Goal: Information Seeking & Learning: Learn about a topic

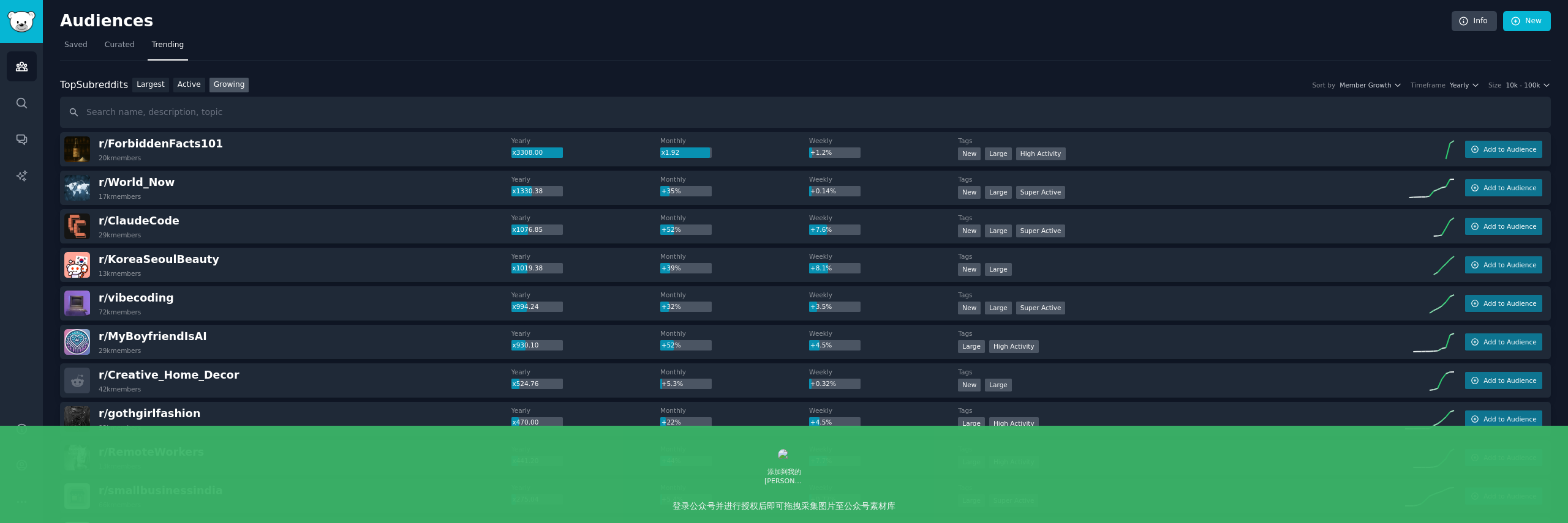
scroll to position [50, 0]
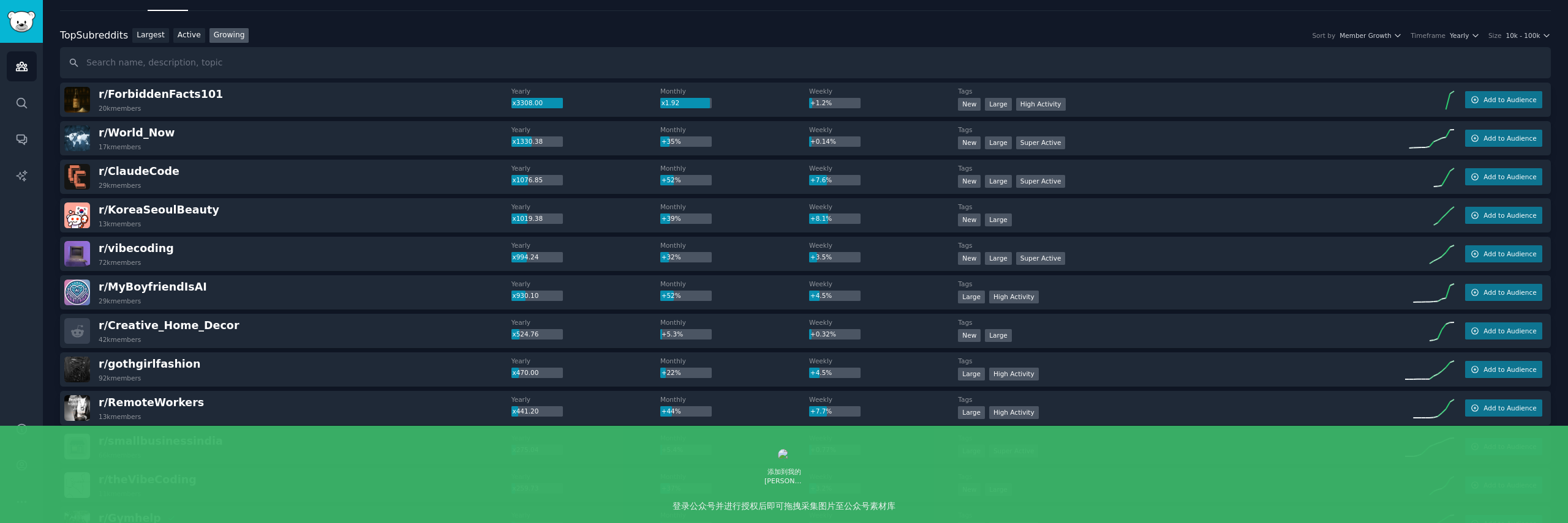
click at [163, 141] on h2 "r/ World_Now 17k members" at bounding box center [136, 139] width 76 height 26
click at [151, 135] on span "r/ World_Now" at bounding box center [136, 132] width 76 height 12
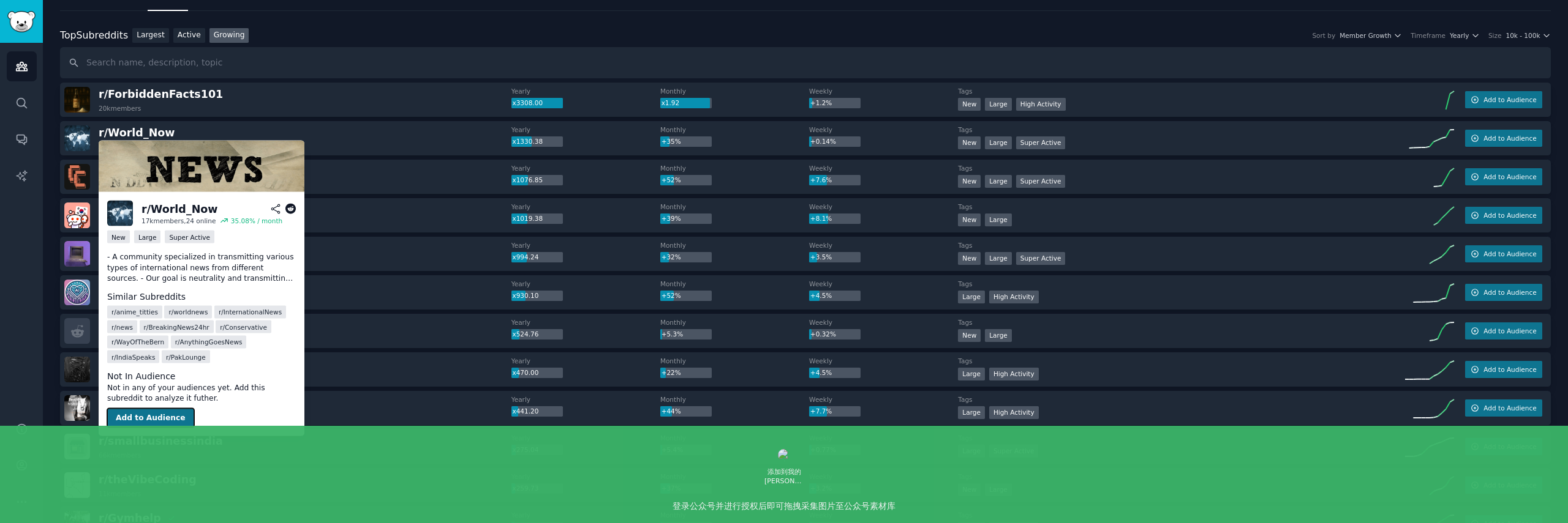
click at [158, 419] on button "Add to Audience" at bounding box center [150, 418] width 87 height 20
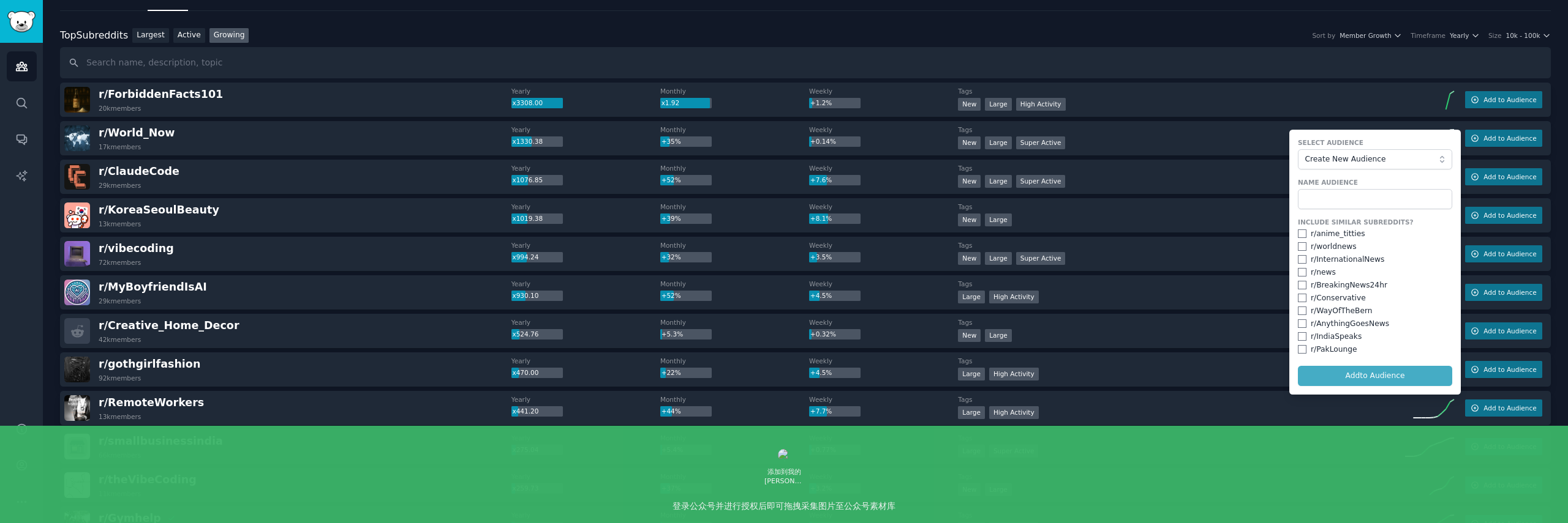
click at [1241, 240] on div "r/ vibecoding 72k members Yearly x994.24 Monthly +32% Weekly +3.5% Tags 10,000 …" at bounding box center [805, 254] width 1491 height 34
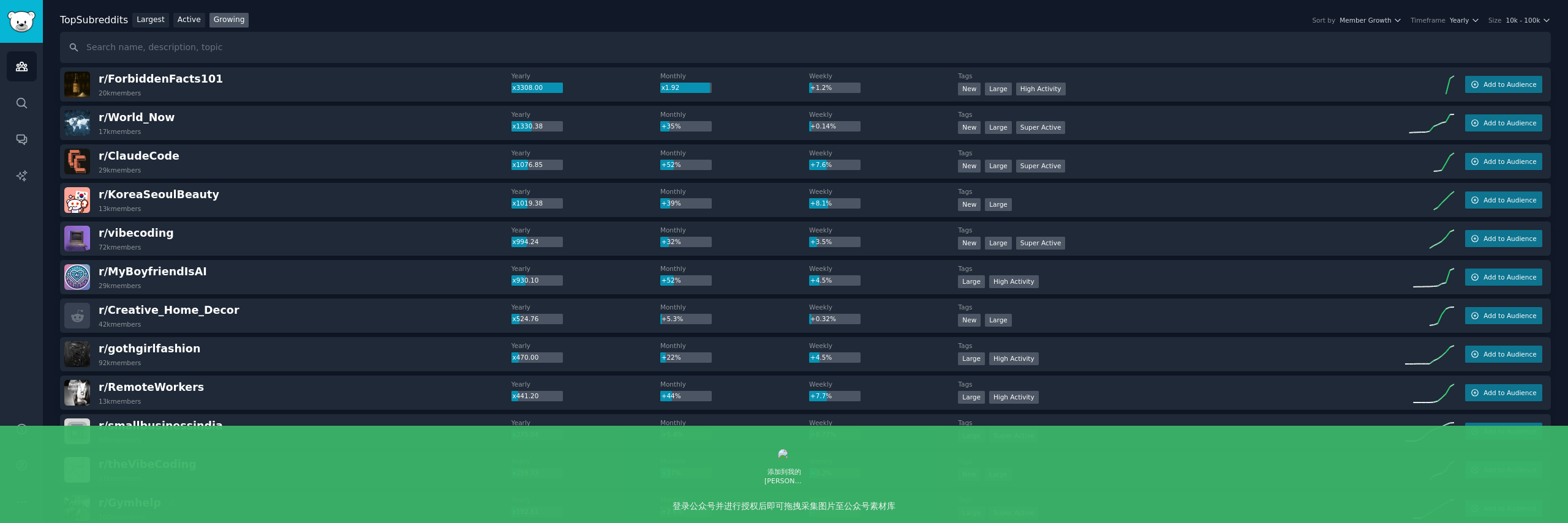
scroll to position [78, 0]
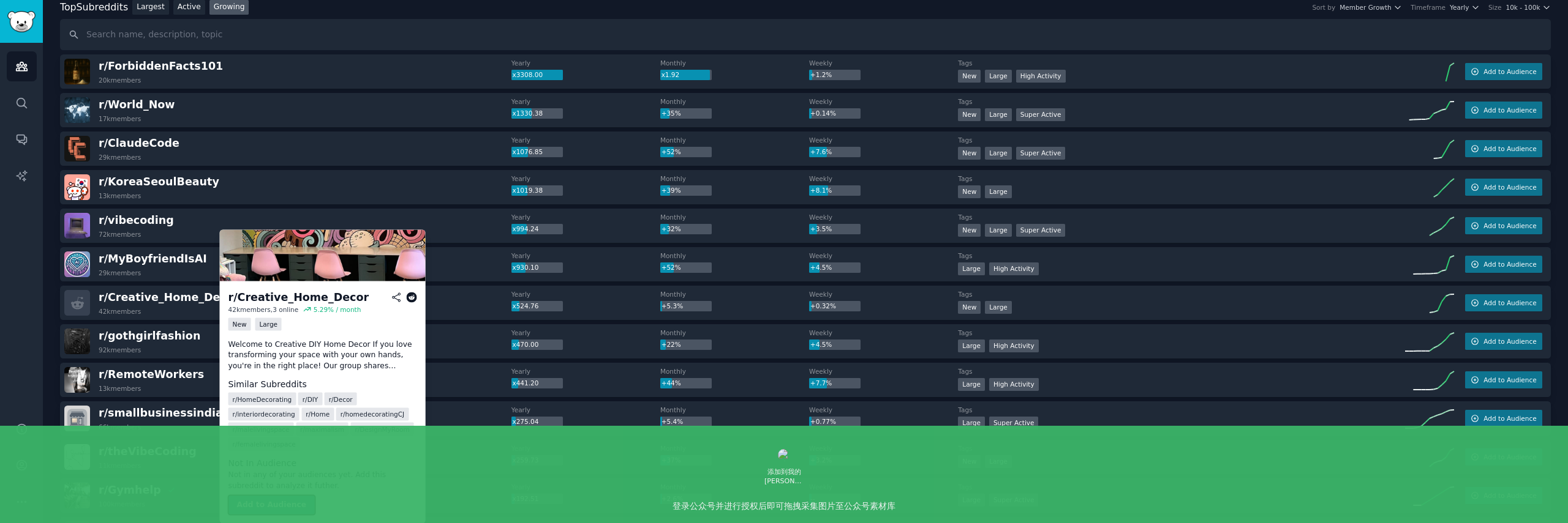
drag, startPoint x: 270, startPoint y: 503, endPoint x: 278, endPoint y: 501, distance: 8.2
click at [270, 503] on button "Add to Audience" at bounding box center [272, 505] width 87 height 20
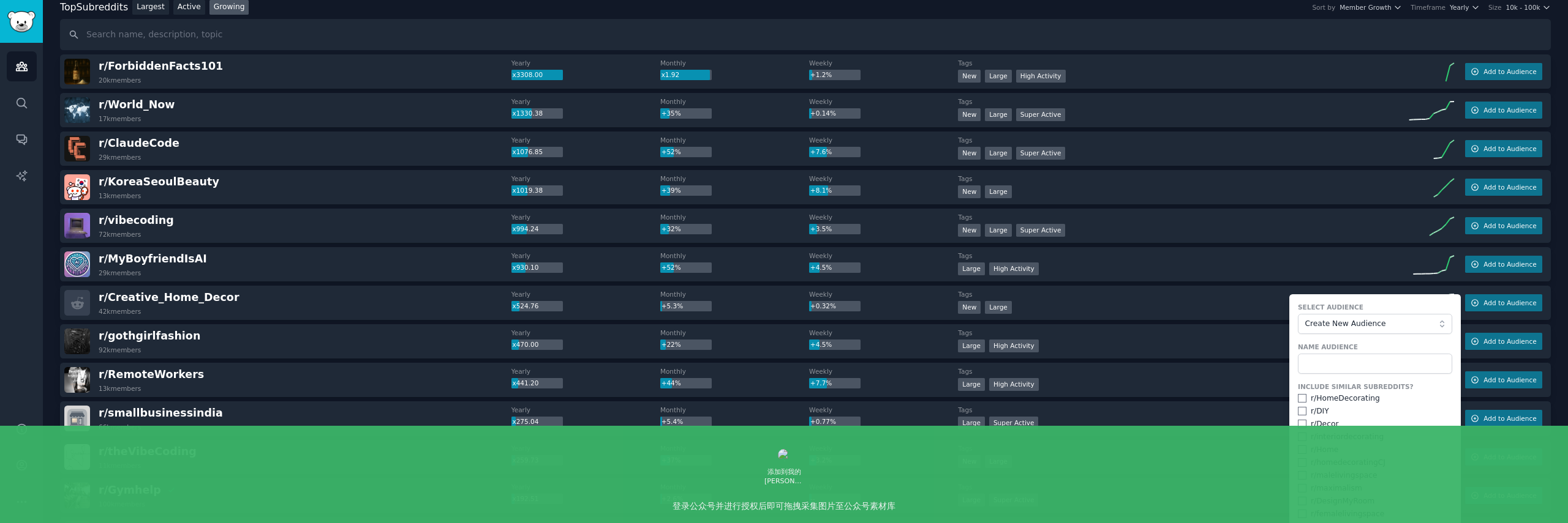
click at [1301, 403] on div "r/ HomeDecorating" at bounding box center [1375, 399] width 155 height 11
click at [1303, 399] on div "r/ HomeDecorating" at bounding box center [1375, 399] width 155 height 11
click at [1300, 399] on input "checkbox" at bounding box center [1302, 399] width 9 height 9
checkbox input "true"
click at [1300, 413] on input "checkbox" at bounding box center [1302, 411] width 9 height 9
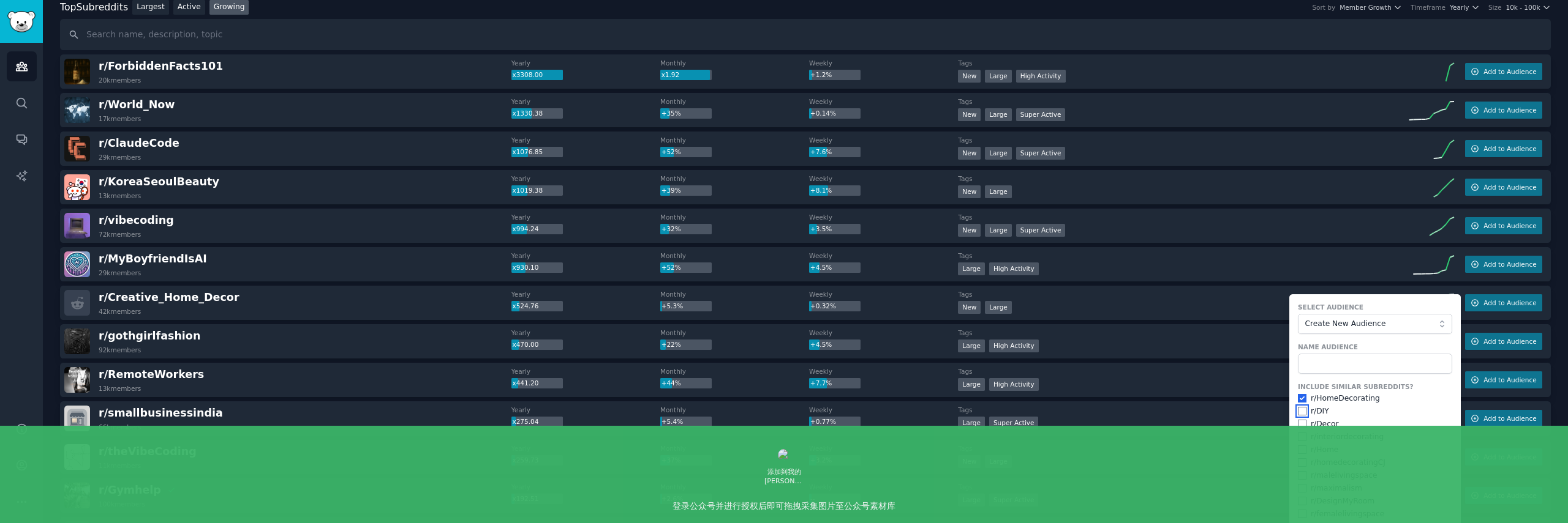
checkbox input "true"
click at [1300, 425] on input "checkbox" at bounding box center [1302, 424] width 9 height 9
checkbox input "true"
click at [1306, 438] on div "r/ interiordecorating" at bounding box center [1375, 437] width 155 height 11
click at [1298, 431] on div "Include Similar Subreddits? r/ HomeDecorating r/ DIY r/ Decor r/ interiordecora…" at bounding box center [1375, 451] width 155 height 137
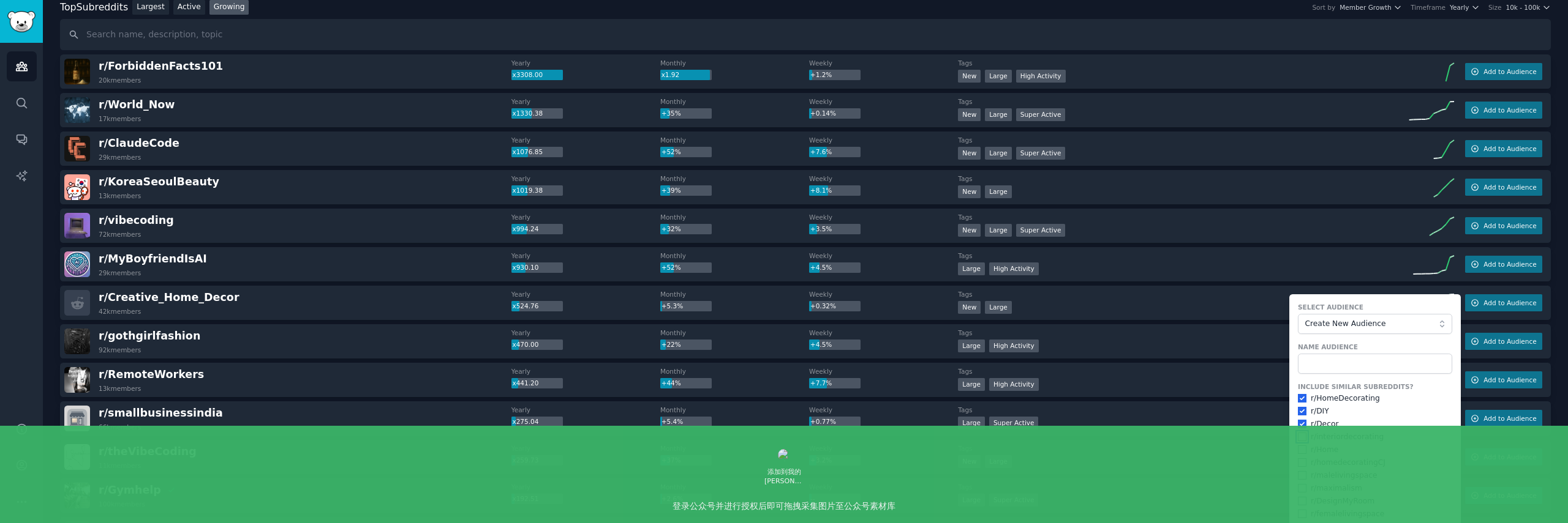
drag, startPoint x: 1301, startPoint y: 438, endPoint x: 1301, endPoint y: 446, distance: 8.0
click at [1301, 438] on input "checkbox" at bounding box center [1302, 437] width 9 height 9
checkbox input "true"
click at [1298, 451] on input "checkbox" at bounding box center [1302, 450] width 9 height 9
click at [1301, 451] on input "checkbox" at bounding box center [1302, 450] width 9 height 9
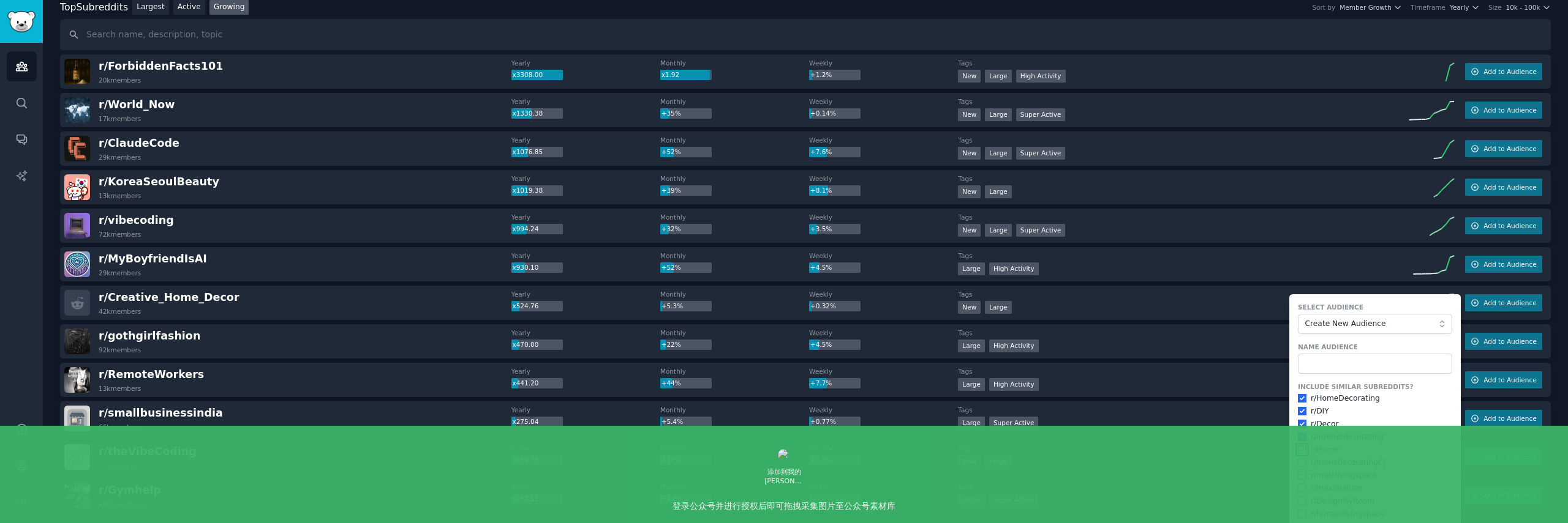
checkbox input "false"
click at [1300, 464] on input "checkbox" at bounding box center [1302, 463] width 9 height 9
checkbox input "true"
click at [1299, 503] on input "checkbox" at bounding box center [1302, 501] width 9 height 9
checkbox input "true"
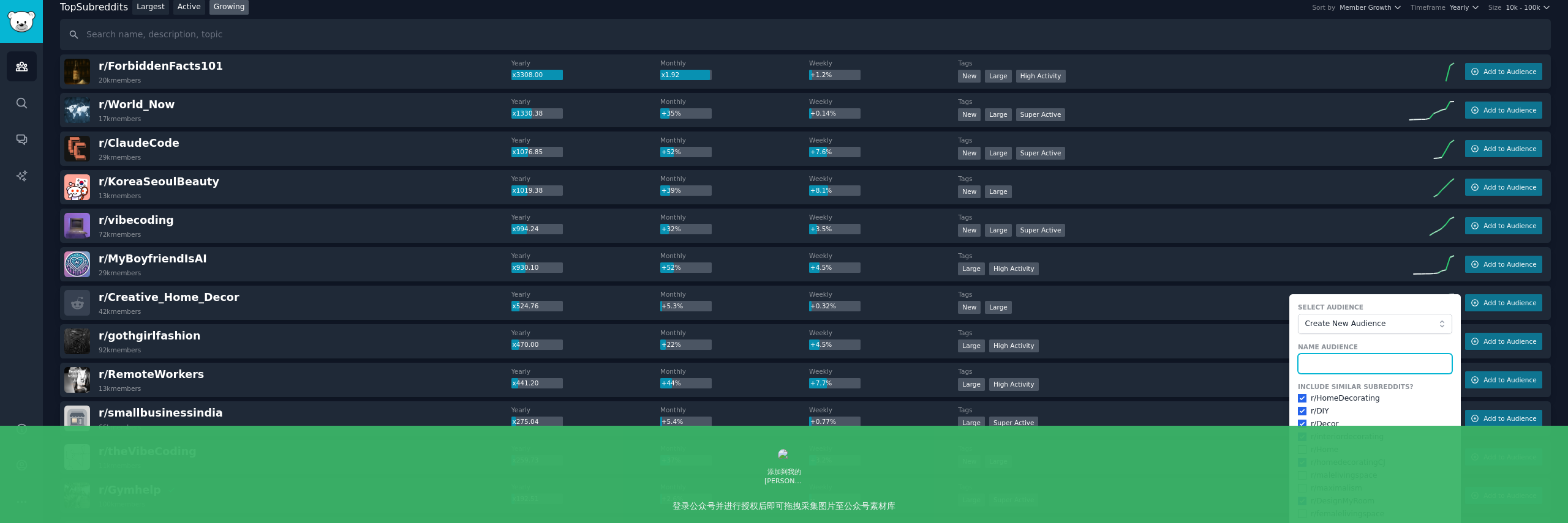
click at [1358, 363] on input "text" at bounding box center [1375, 364] width 155 height 21
type input "[PERSON_NAME]"
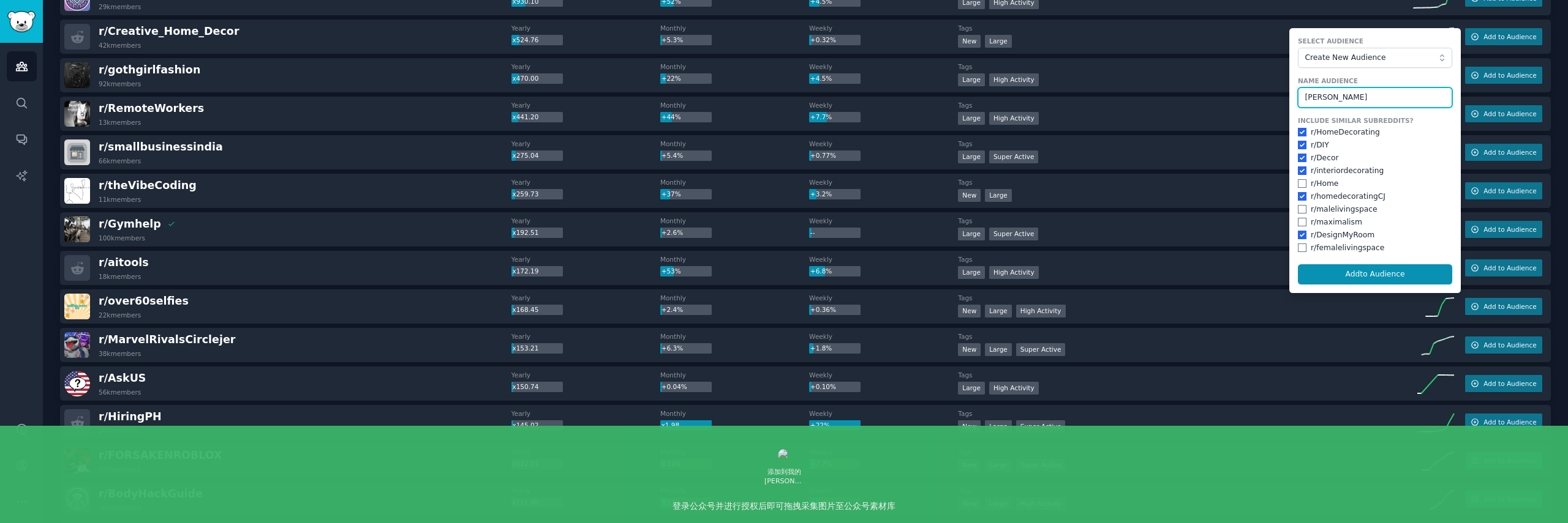
scroll to position [365, 0]
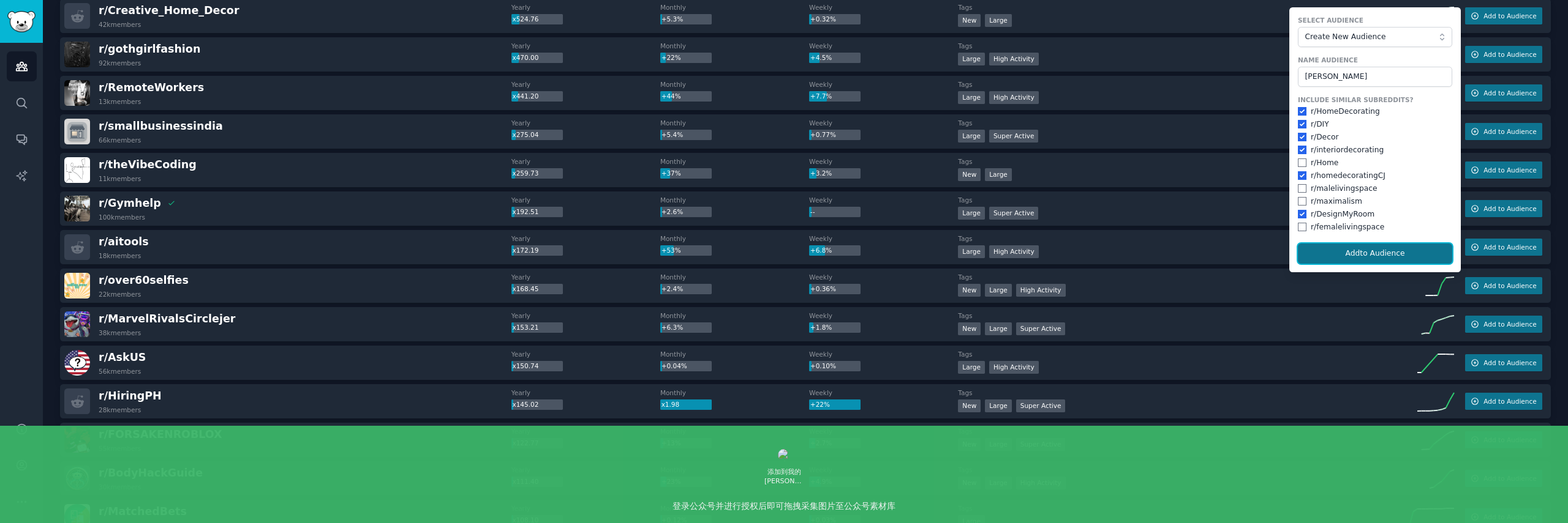
click at [1356, 256] on button "Add to Audience" at bounding box center [1375, 254] width 155 height 21
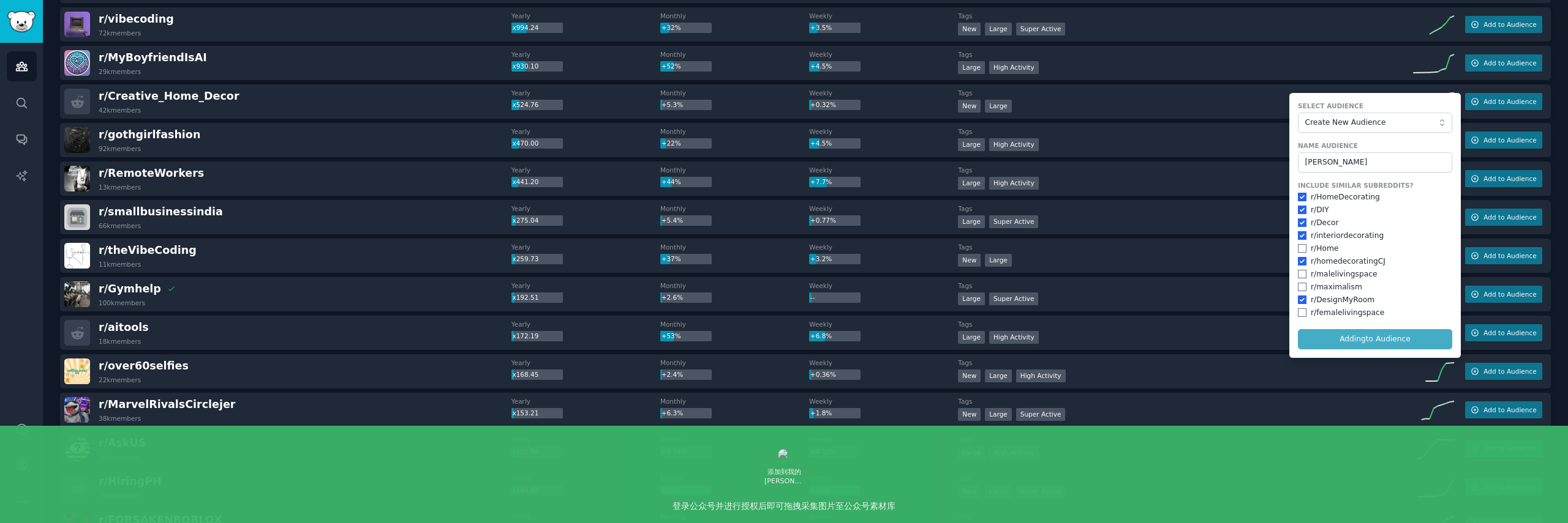
scroll to position [265, 0]
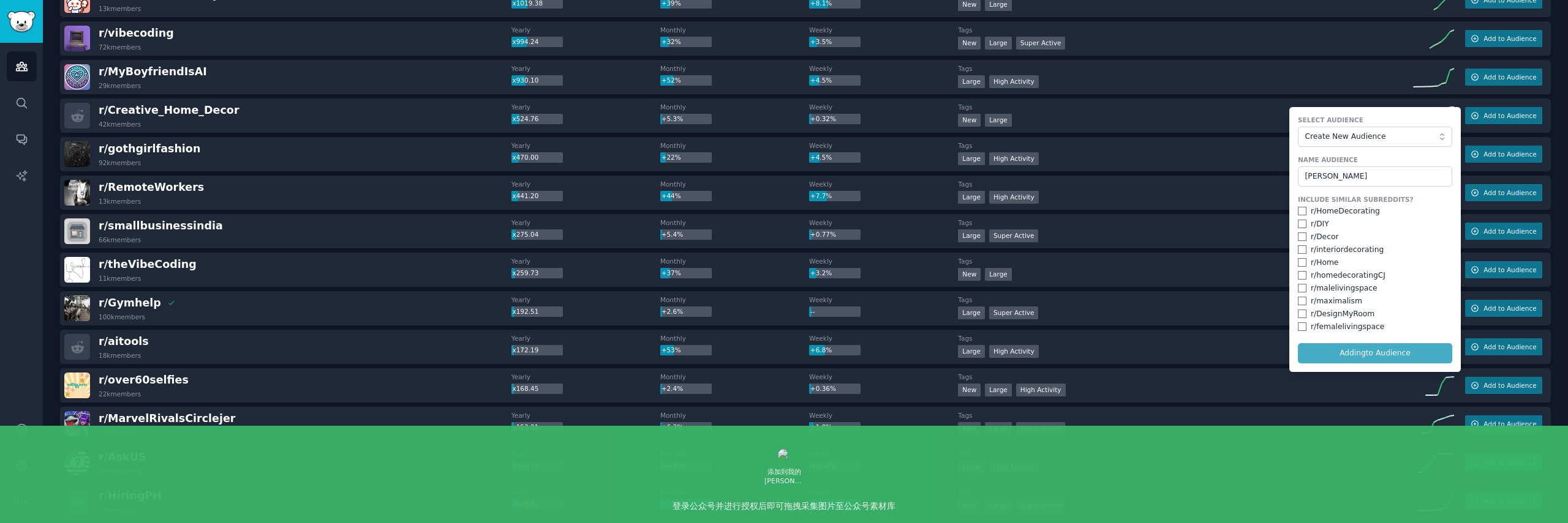
checkbox input "false"
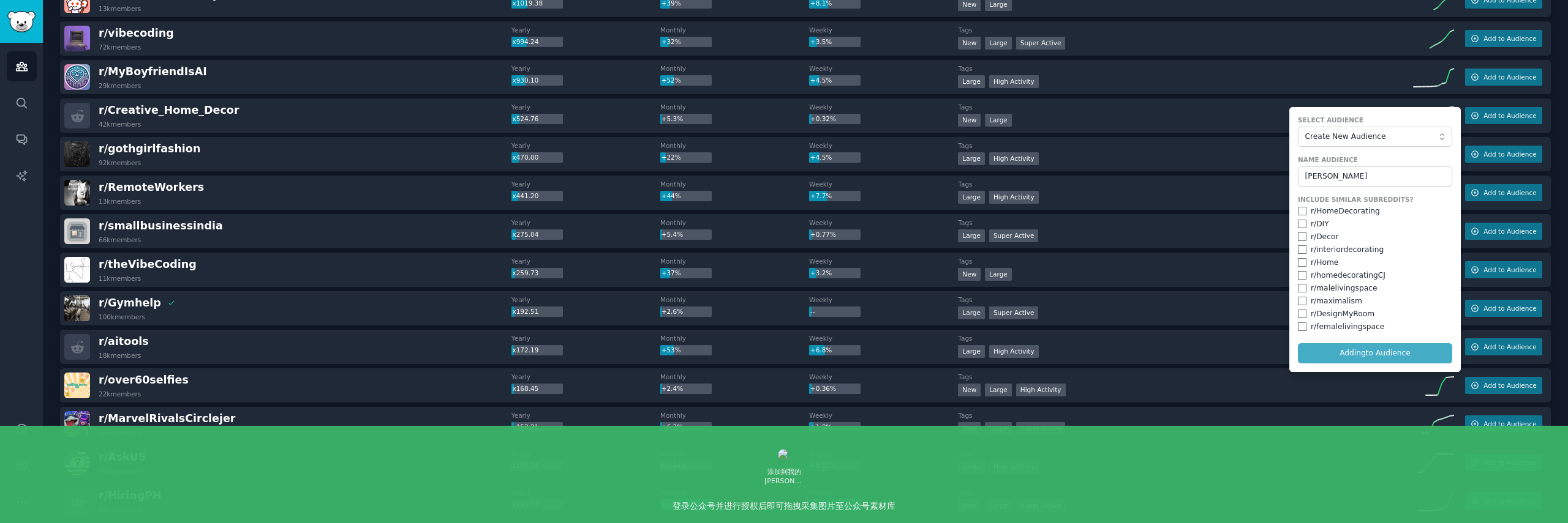
checkbox input "false"
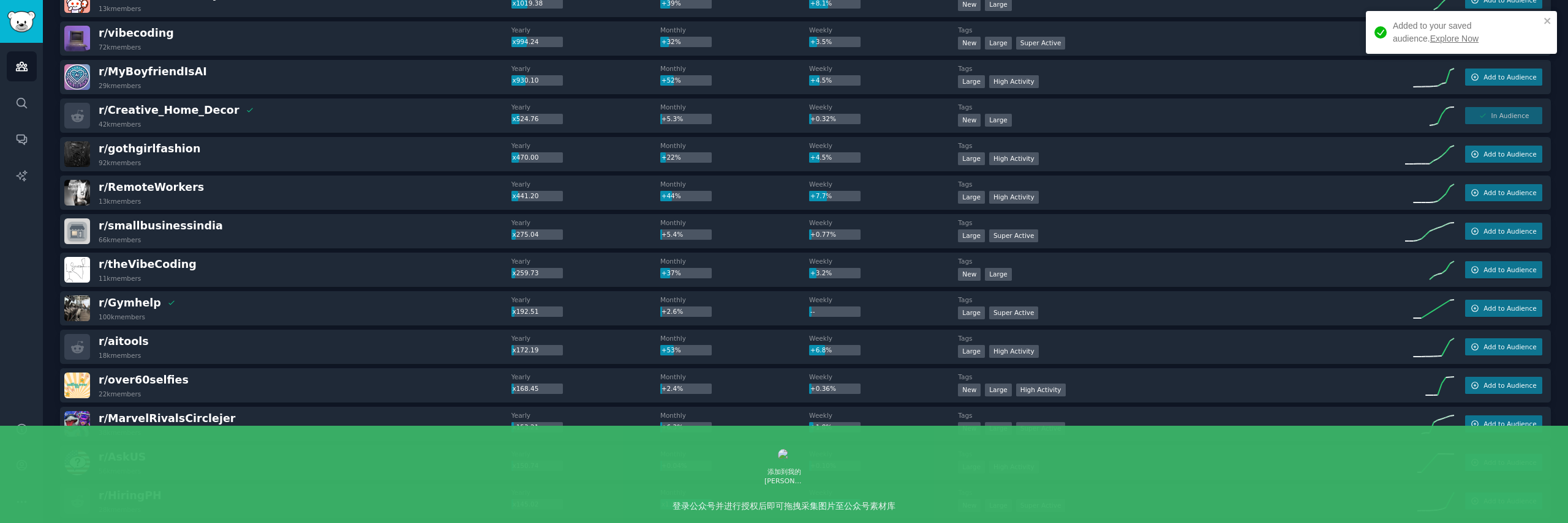
click at [1430, 38] on link "Explore Now" at bounding box center [1454, 39] width 48 height 10
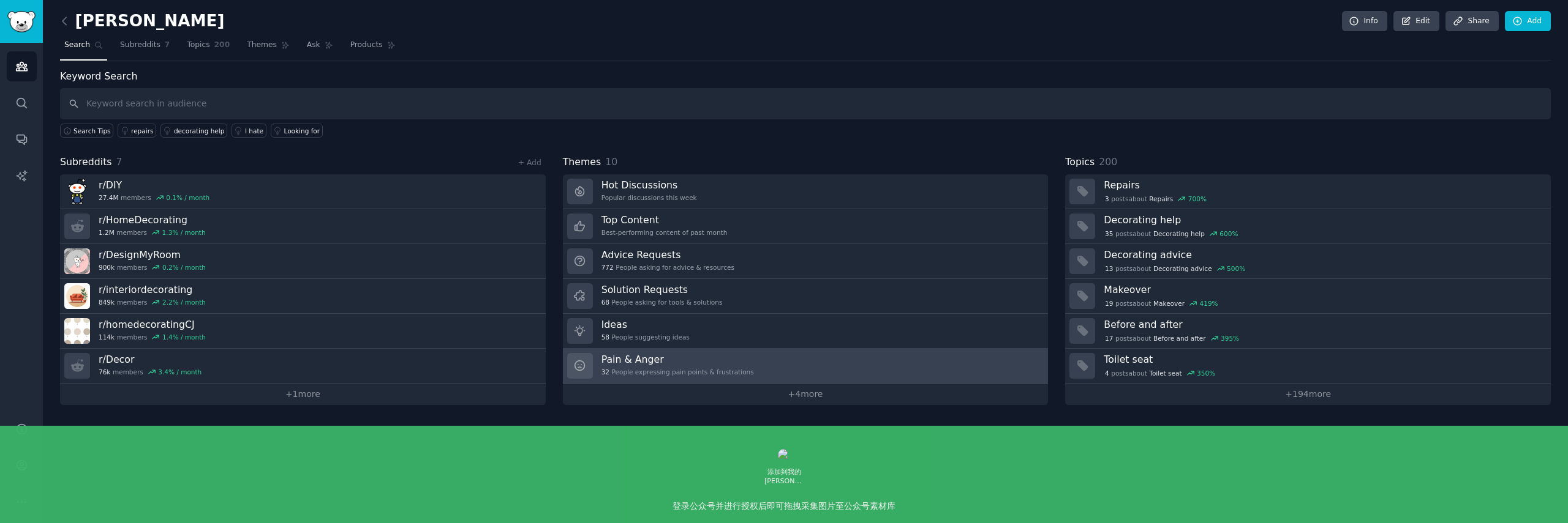
click at [760, 358] on link "Pain & Anger 32 People expressing pain points & frustrations" at bounding box center [806, 366] width 486 height 35
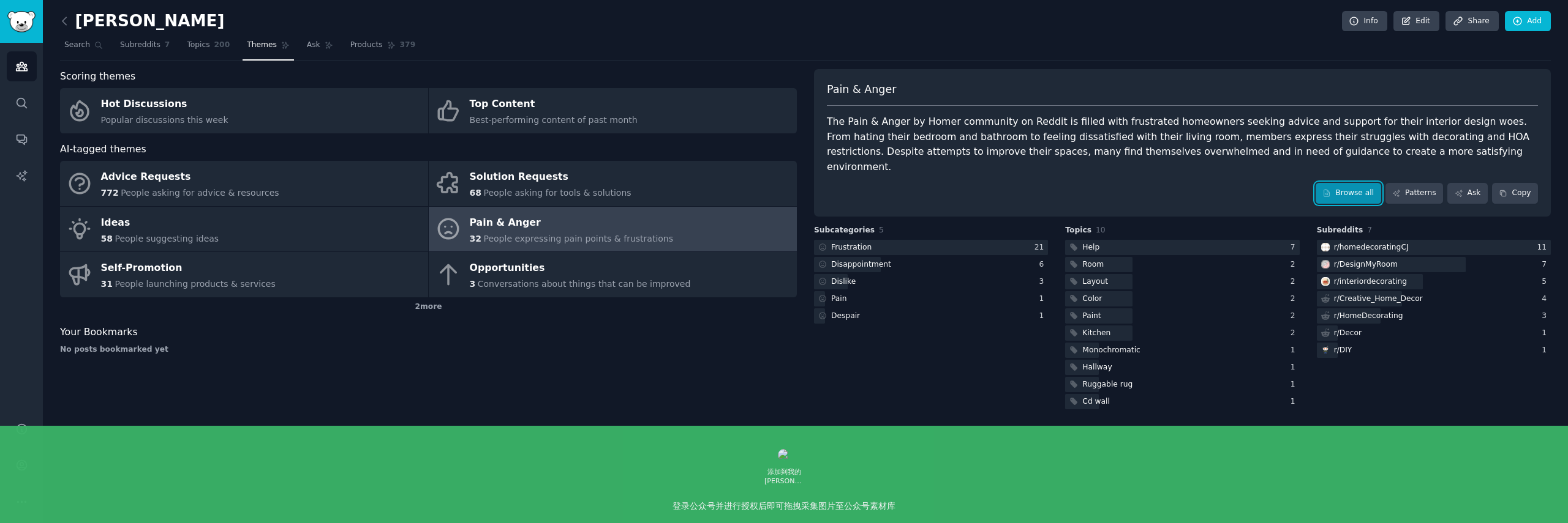
click at [1339, 183] on link "Browse all" at bounding box center [1348, 193] width 66 height 21
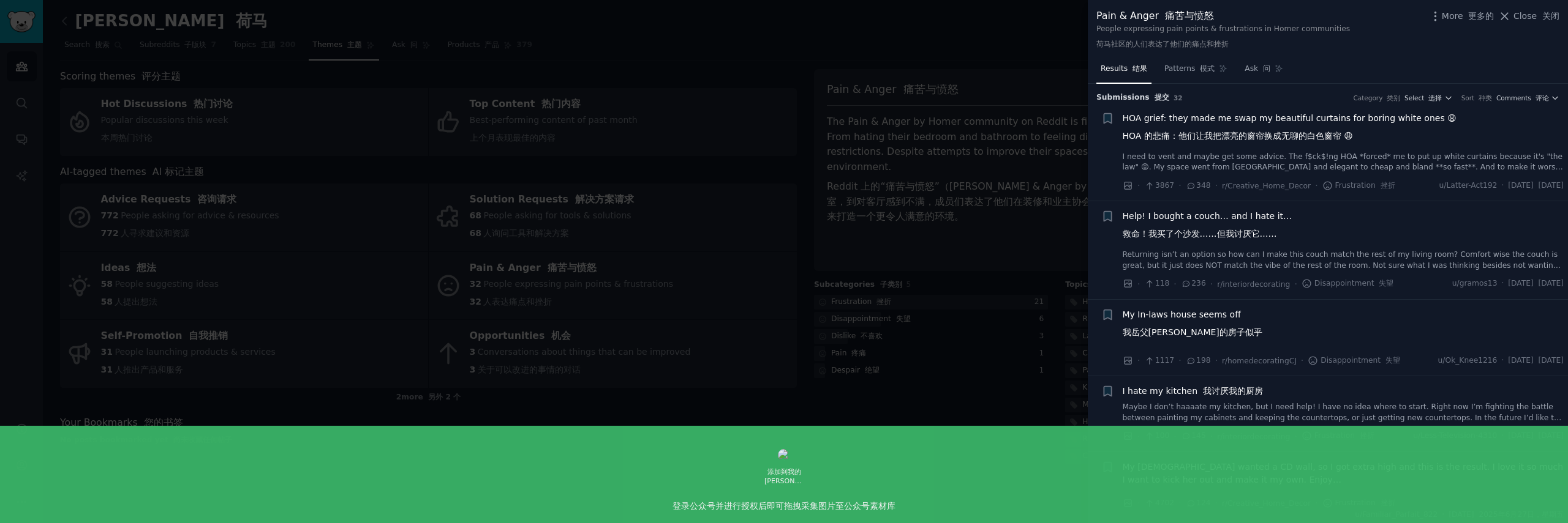
click at [1269, 270] on link "Returning isn’t an option so how can I make this couch match the rest of my liv…" at bounding box center [1343, 261] width 442 height 22
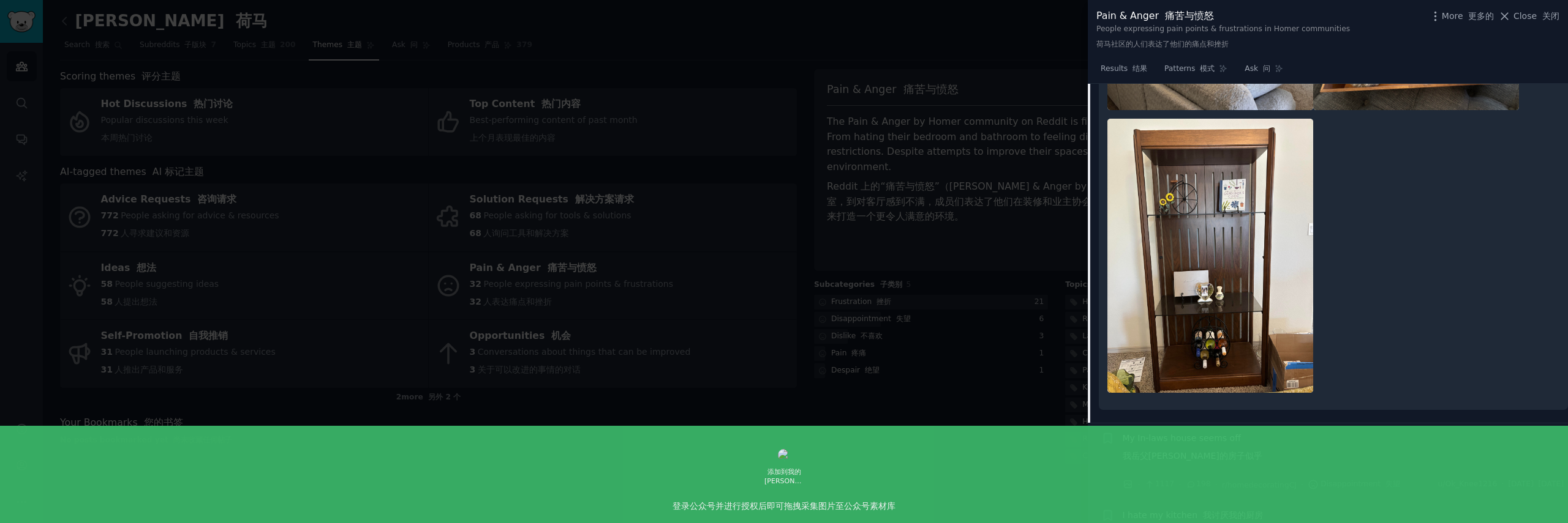
scroll to position [1032, 0]
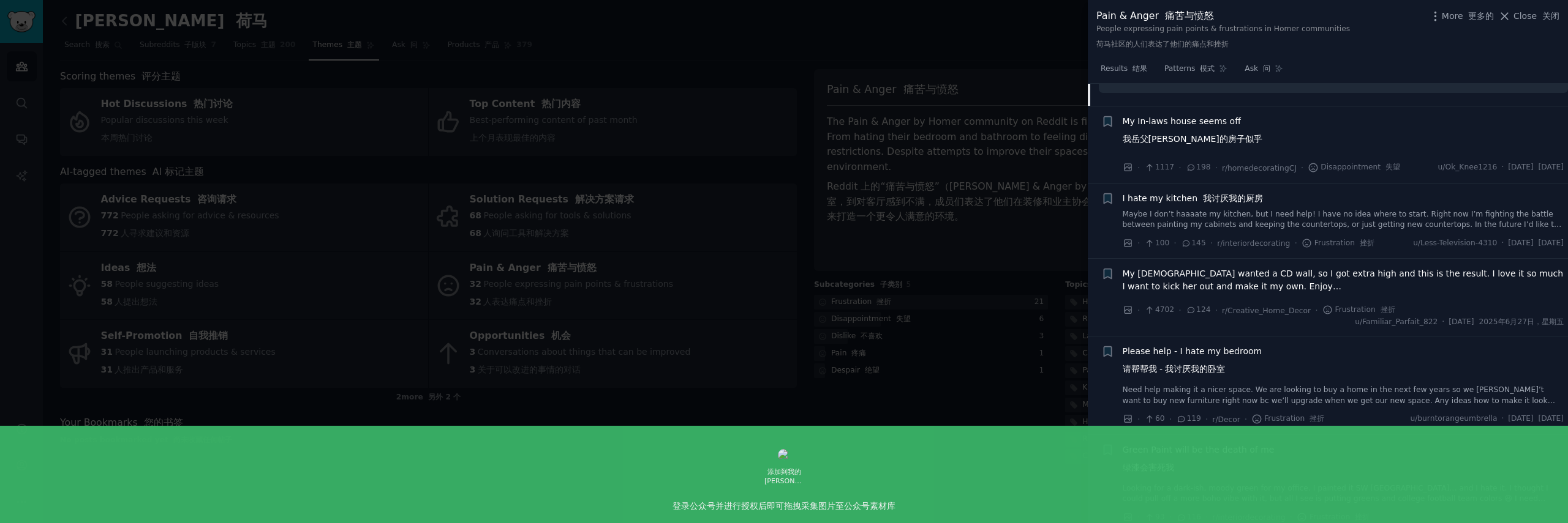
click at [1233, 150] on span "My In-laws house seems off 我岳父[PERSON_NAME]的房子似乎" at bounding box center [1192, 132] width 140 height 35
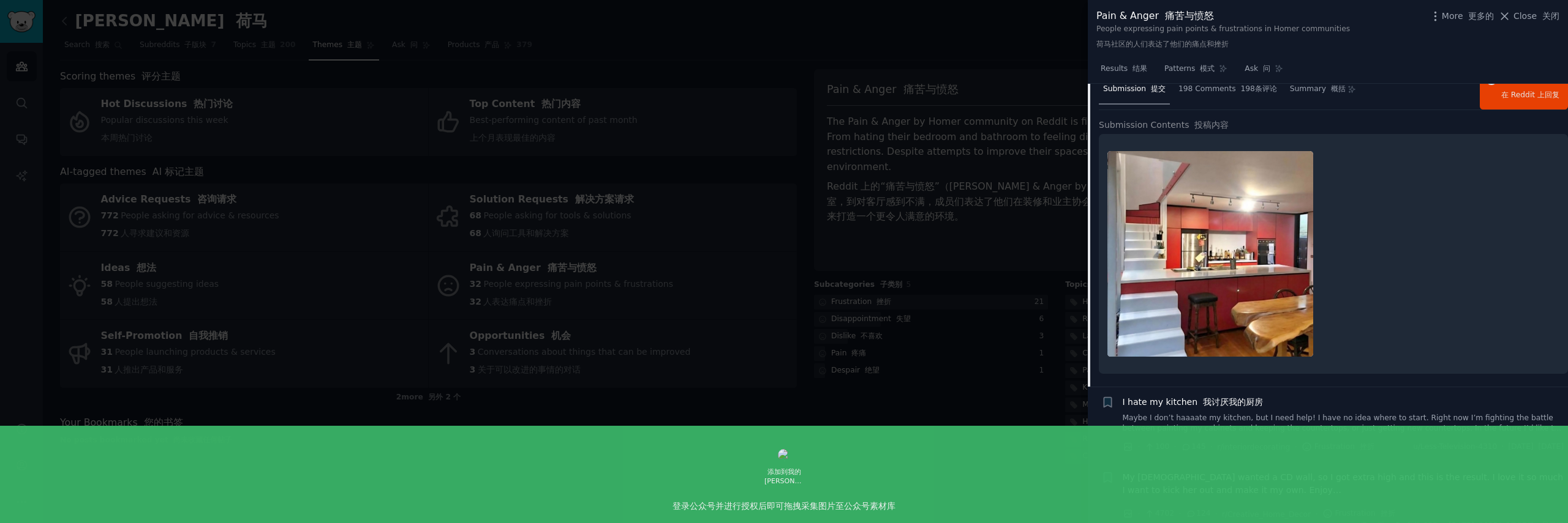
scroll to position [319, 0]
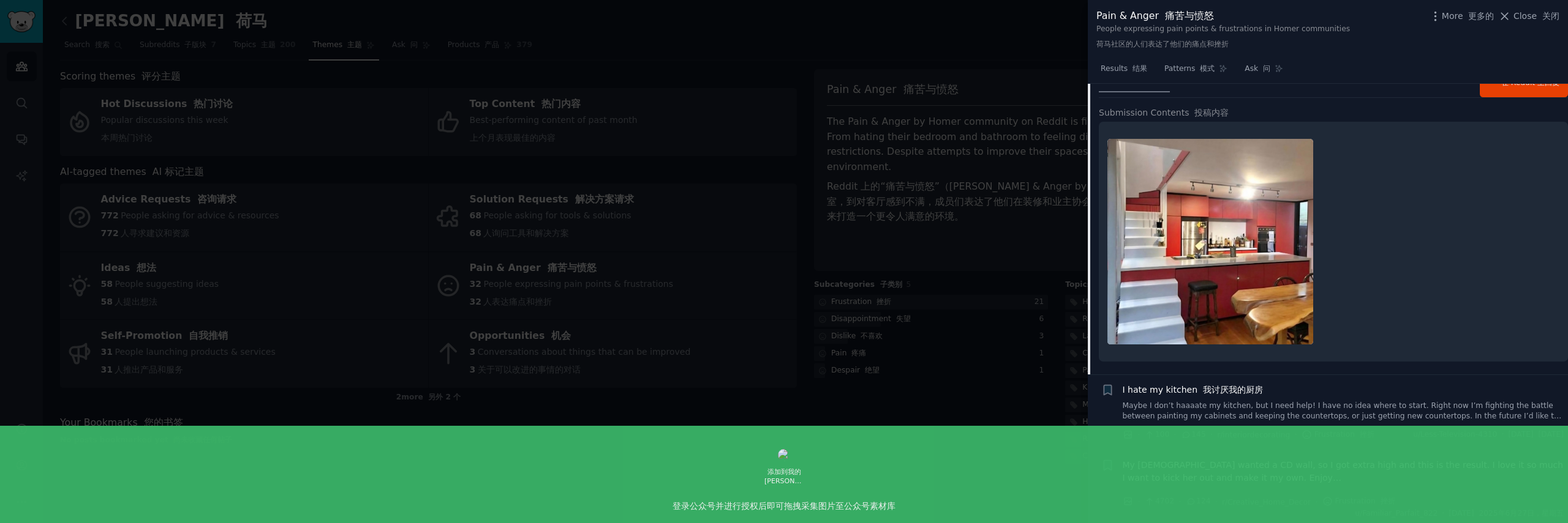
click at [1269, 423] on link "Maybe I don’t haaaate my kitchen, but I need help! I have no idea where to star…" at bounding box center [1343, 412] width 442 height 22
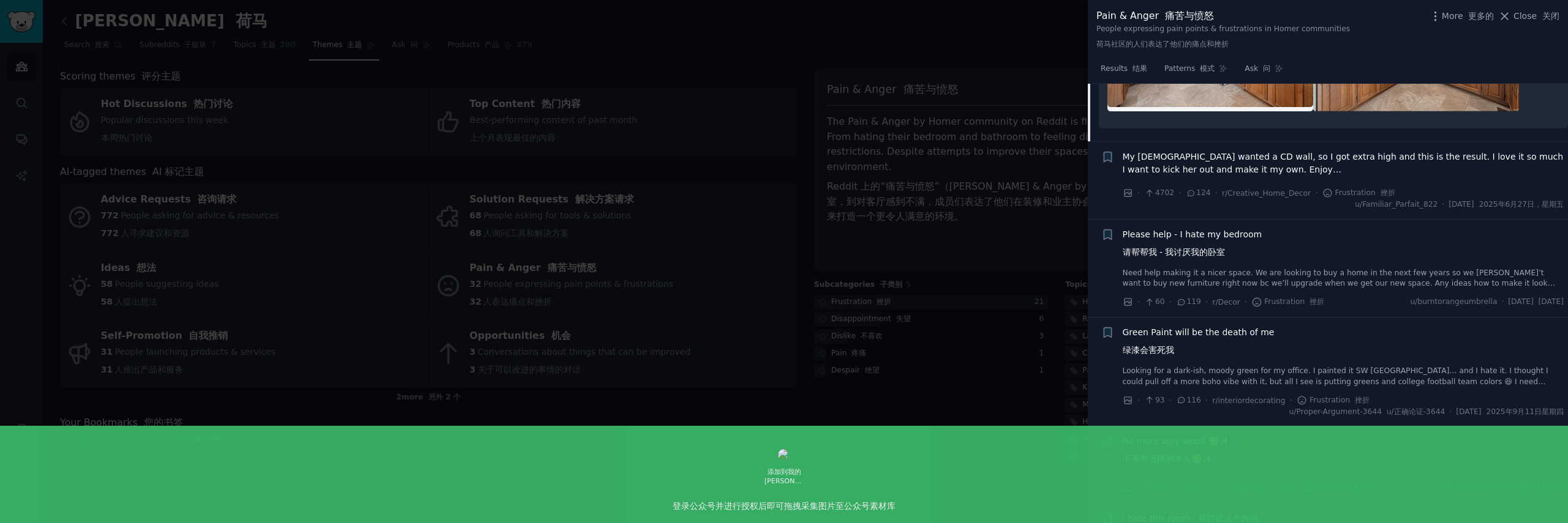
scroll to position [725, 0]
click at [1281, 177] on span "My [DEMOGRAPHIC_DATA] wanted a CD wall, so I got extra high and this is the res…" at bounding box center [1343, 164] width 442 height 26
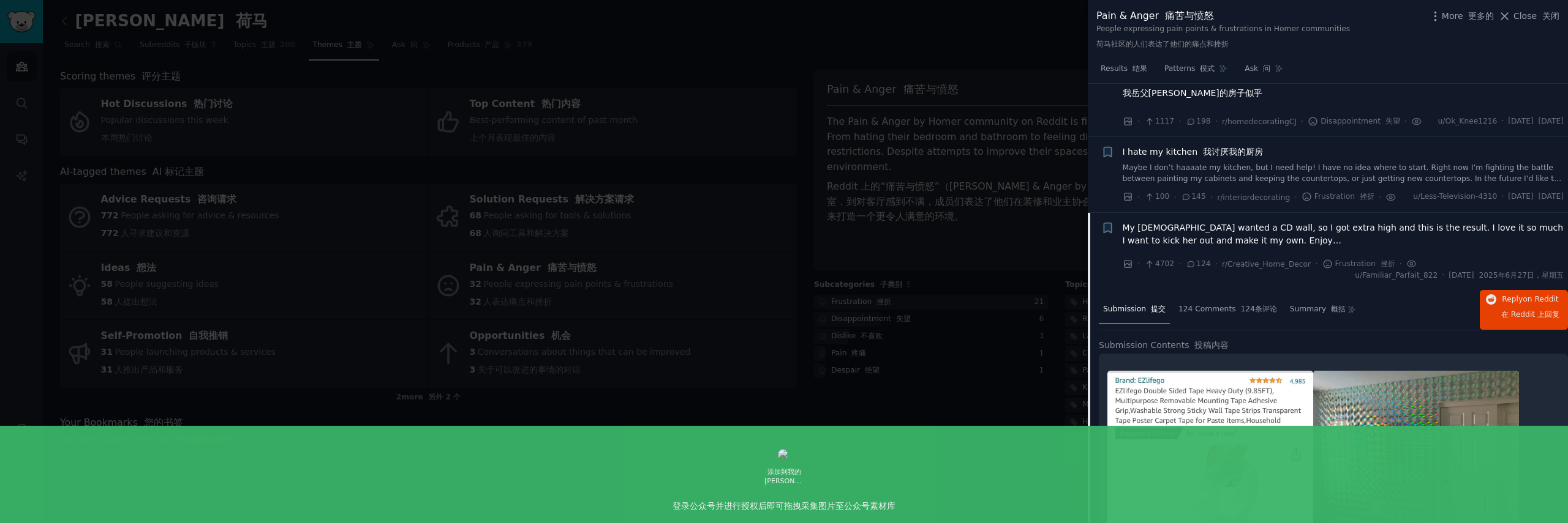
scroll to position [237, 0]
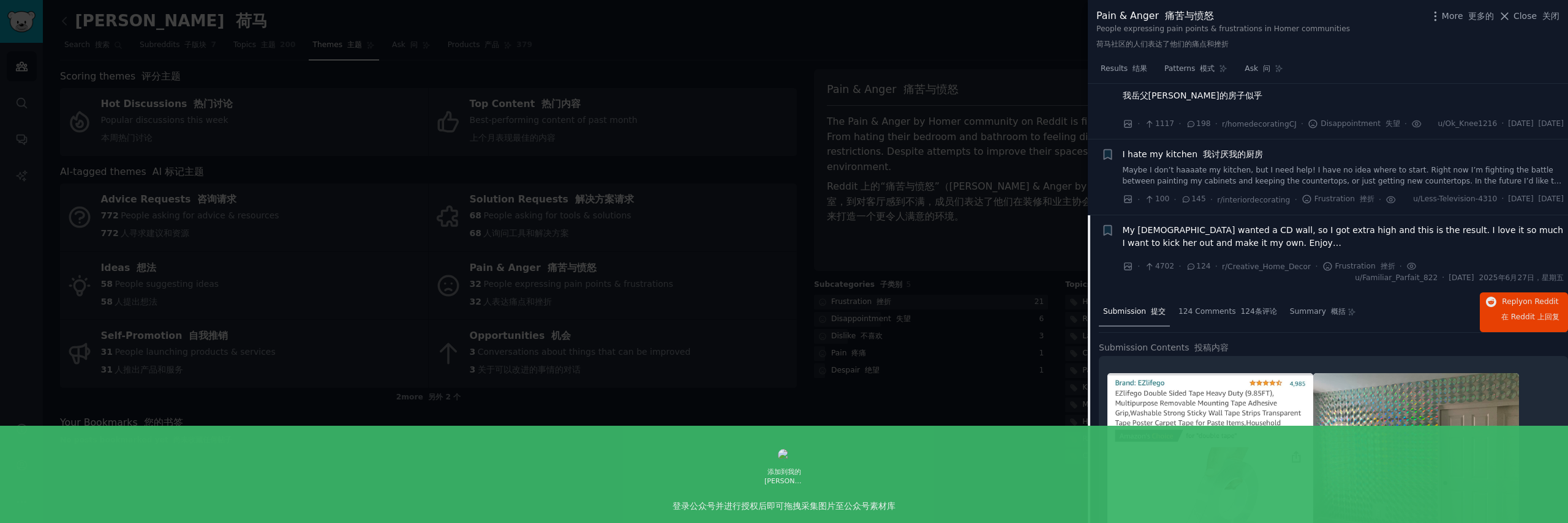
click at [1263, 186] on link "Maybe I don’t haaaate my kitchen, but I need help! I have no idea where to star…" at bounding box center [1343, 176] width 442 height 22
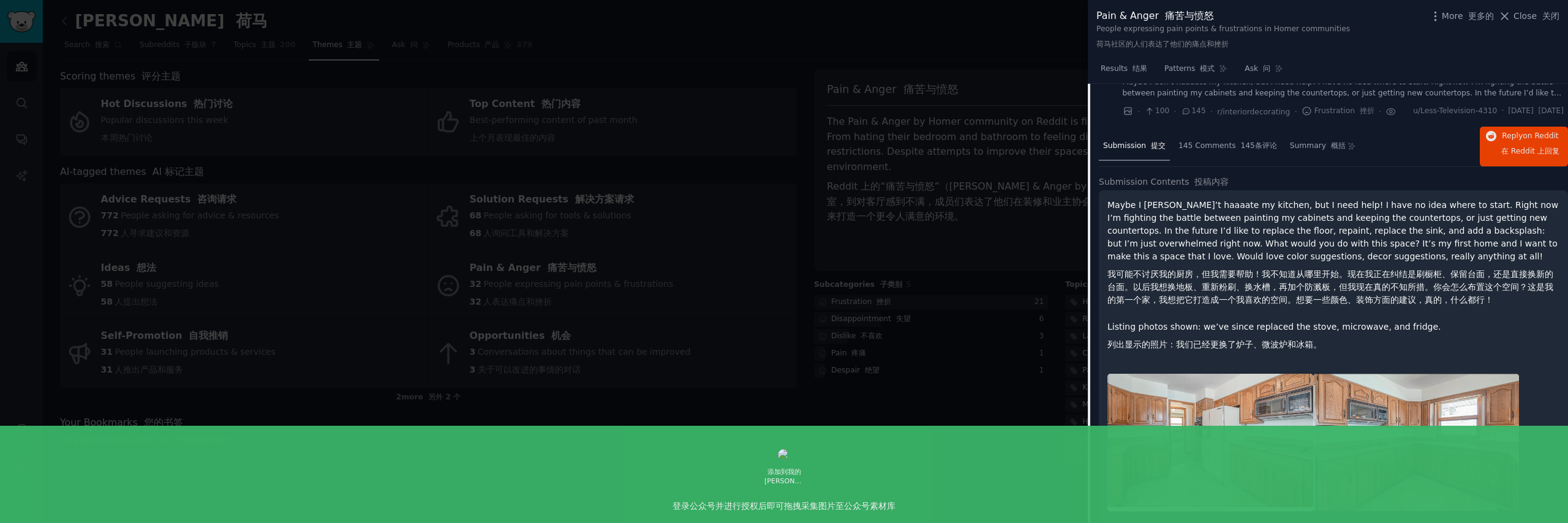
scroll to position [836, 0]
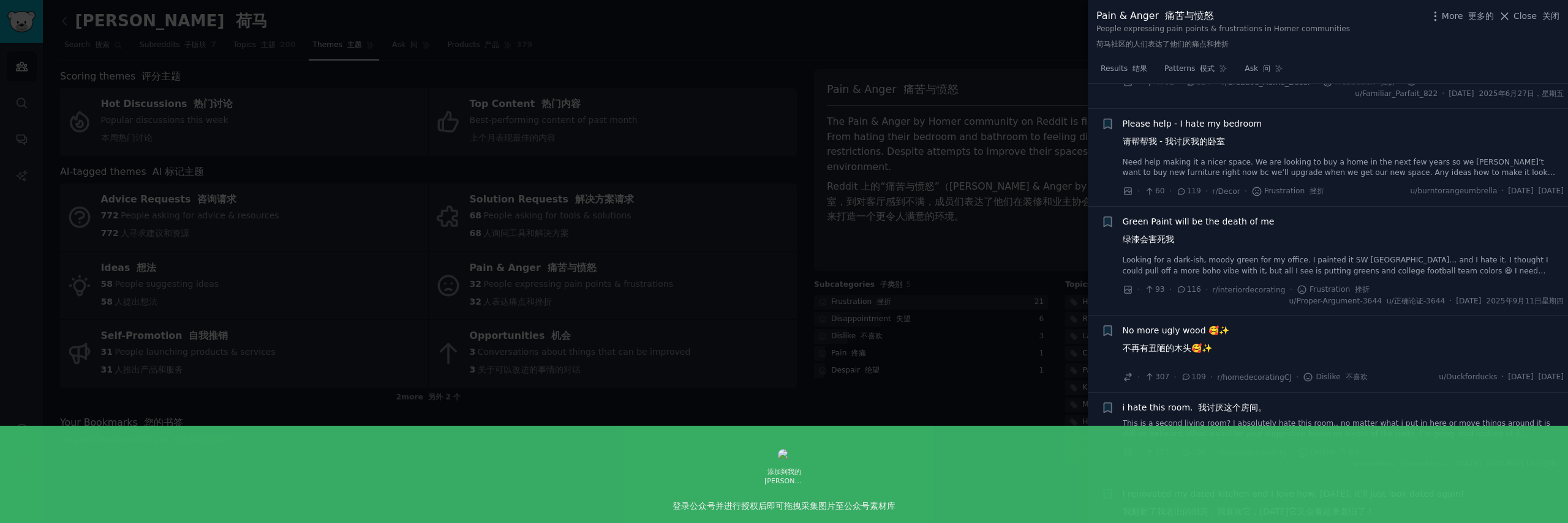
click at [1236, 251] on span "Green Paint will be the death of me 绿漆会害死我" at bounding box center [1199, 233] width 152 height 35
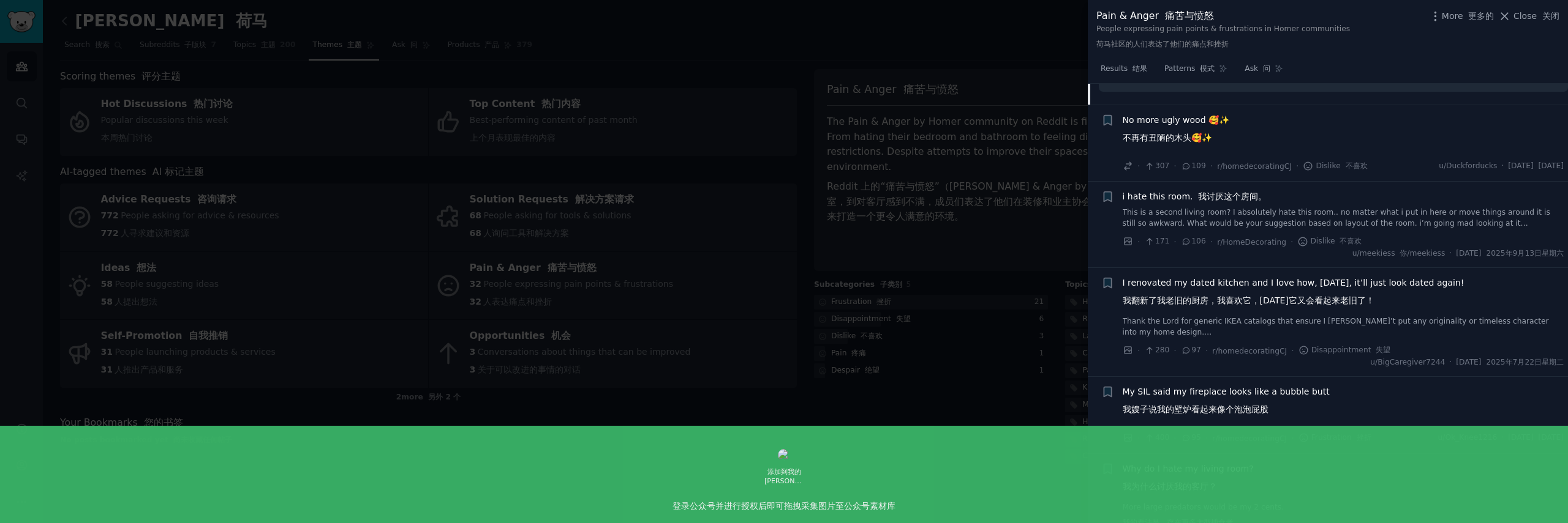
scroll to position [1212, 0]
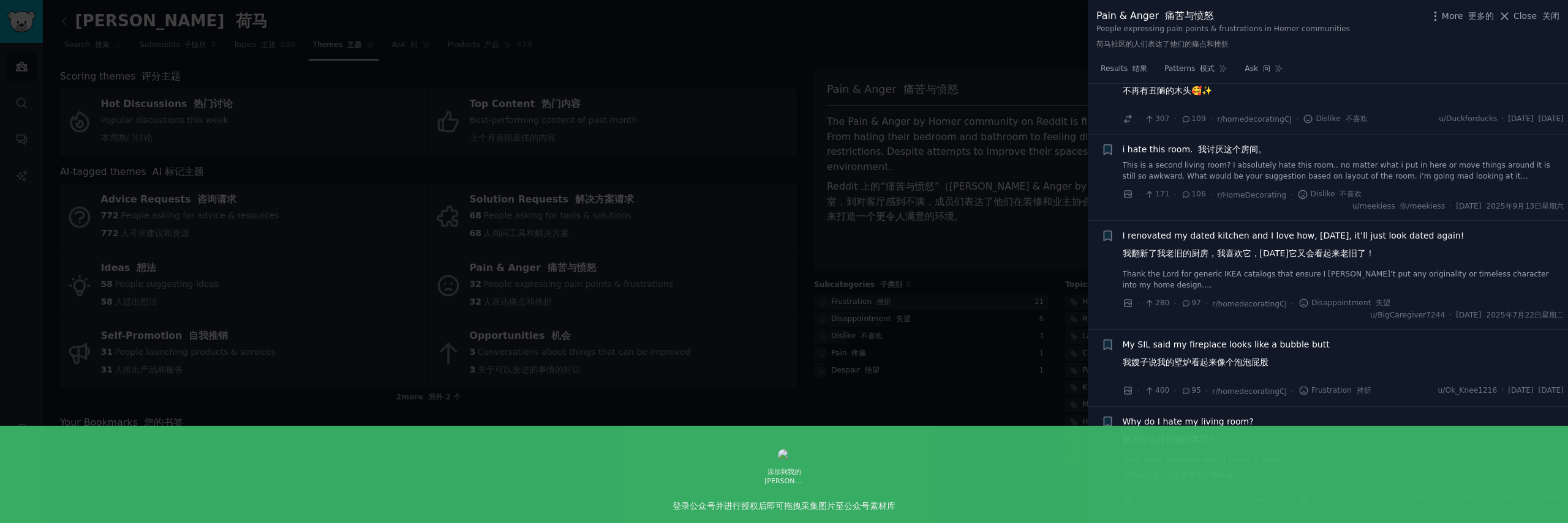
click at [1236, 102] on div "No more ugly wood 🥰✨ 不再有丑陋的木头🥰✨" at bounding box center [1343, 84] width 442 height 35
click at [1219, 102] on span "No more ugly wood 🥰✨ 不再有丑陋的木头🥰✨" at bounding box center [1176, 84] width 107 height 35
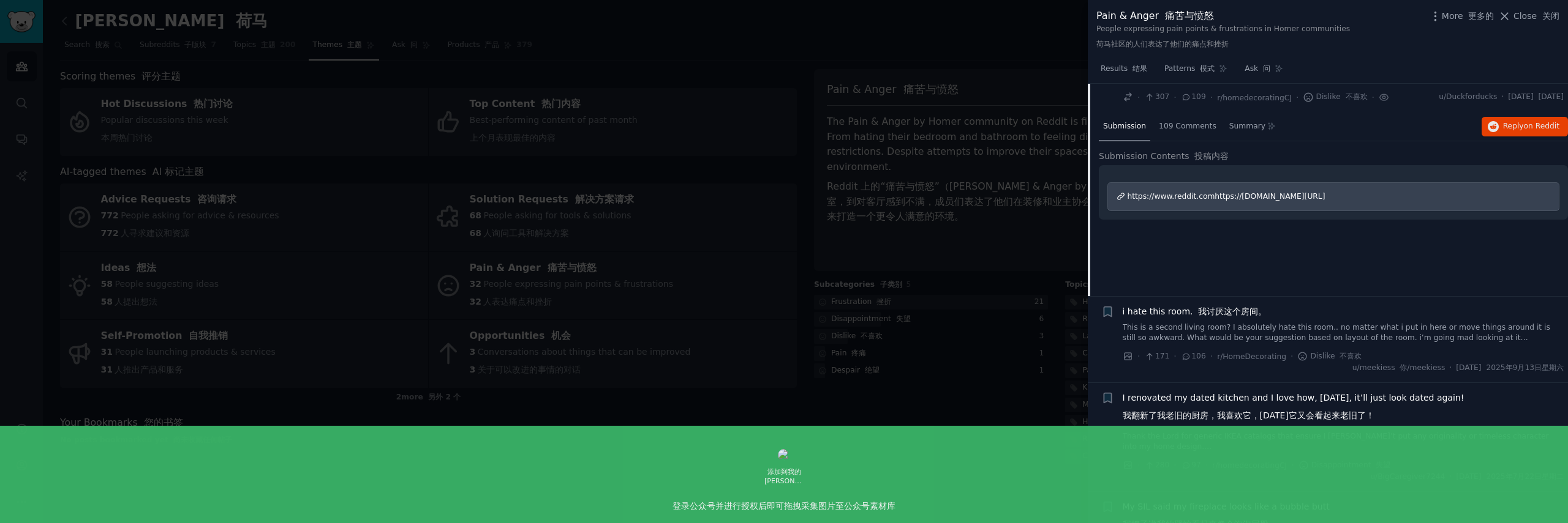
scroll to position [696, 0]
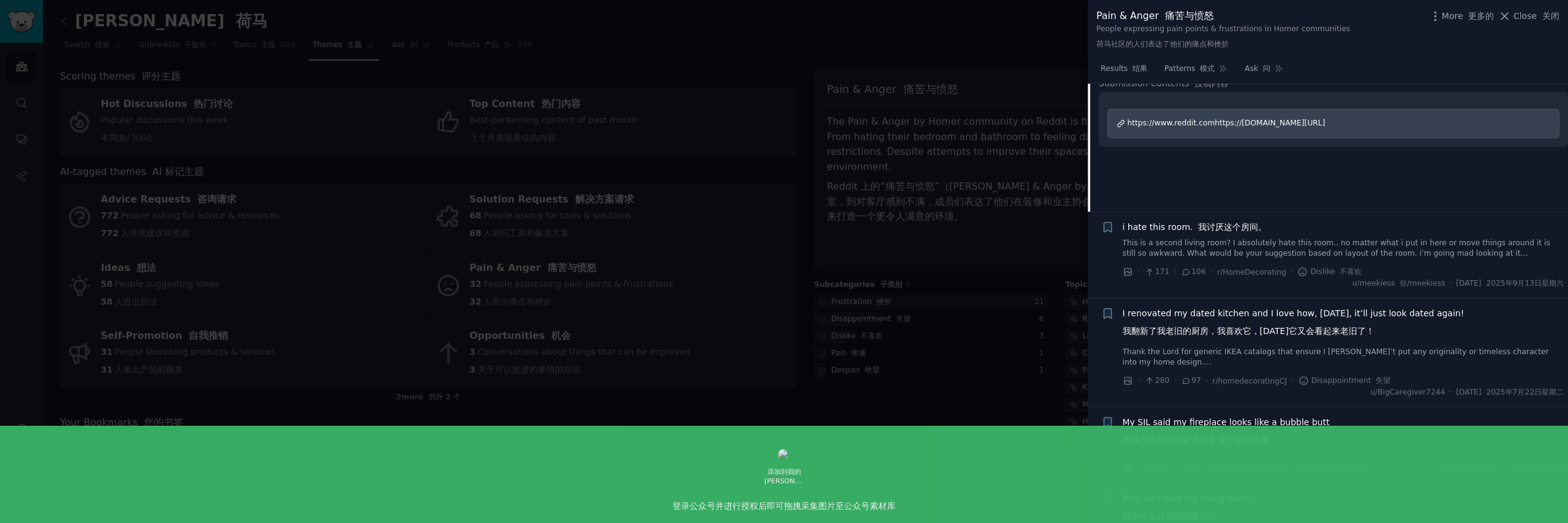
click at [1285, 259] on link "This is a second living room? I absolutely hate this room.. no matter what i pu…" at bounding box center [1343, 249] width 442 height 22
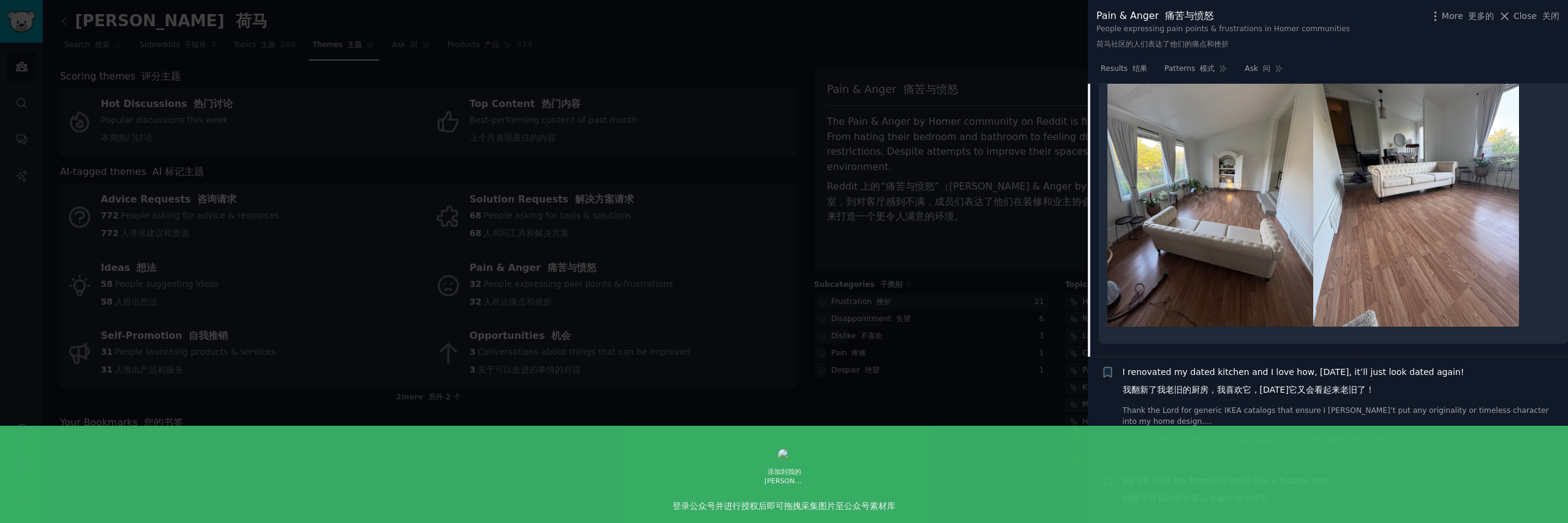
scroll to position [943, 0]
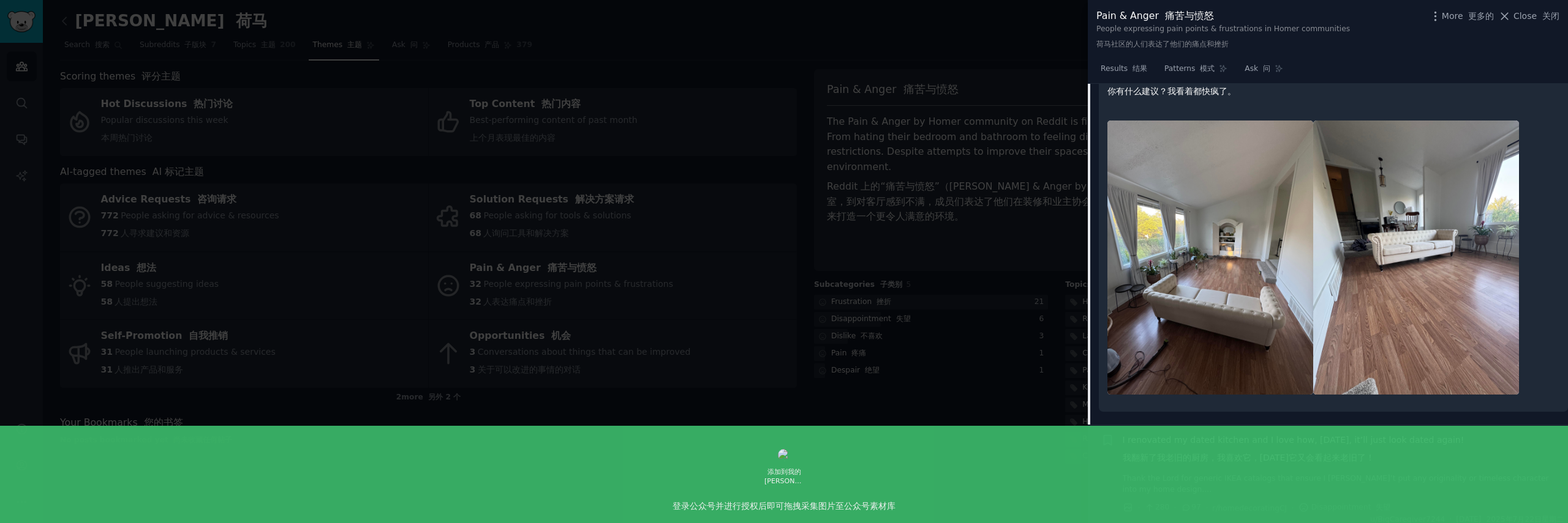
click at [1299, 98] on font "这是第二个客厅？我太讨厌这个房间了……无论我在这里放什么，或者移动东西，它都还是那么尴尬。根据房间布局，你有什么建议？我看着都快疯了。" at bounding box center [1333, 85] width 452 height 26
click at [1285, 96] on font "这是第二个客厅？我太讨厌这个房间了……无论我在这里放什么，或者移动东西，它都还是那么尴尬。根据房间布局，你有什么建议？我看着都快疯了。" at bounding box center [1330, 85] width 446 height 22
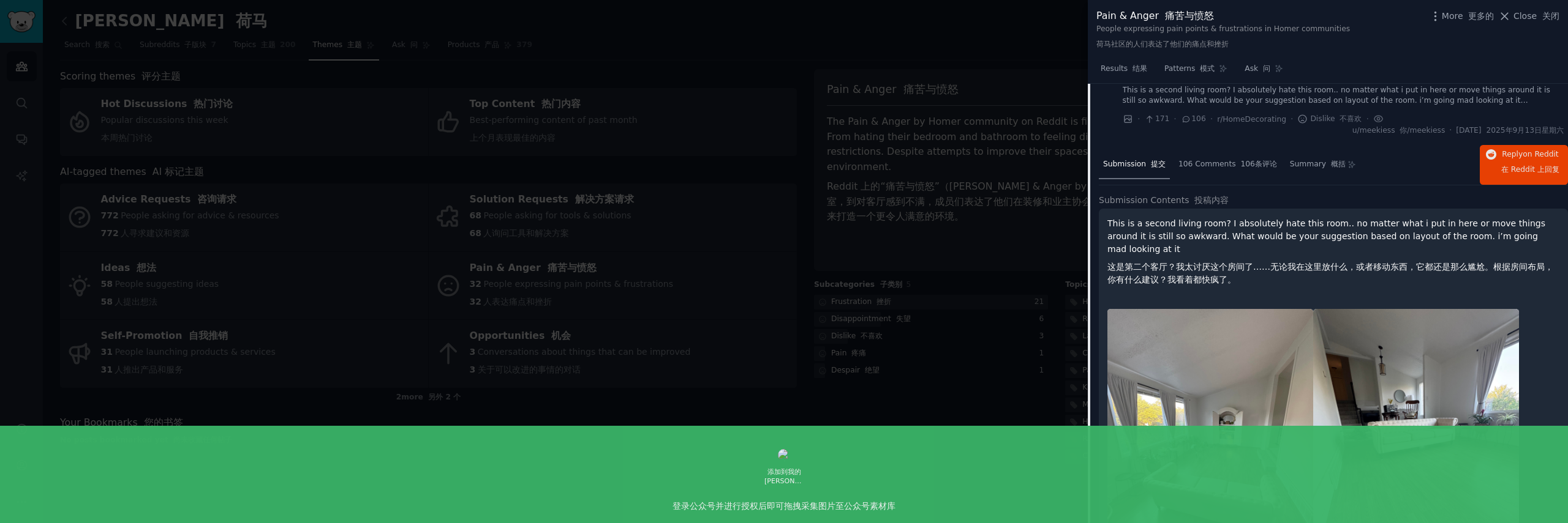
scroll to position [819, 0]
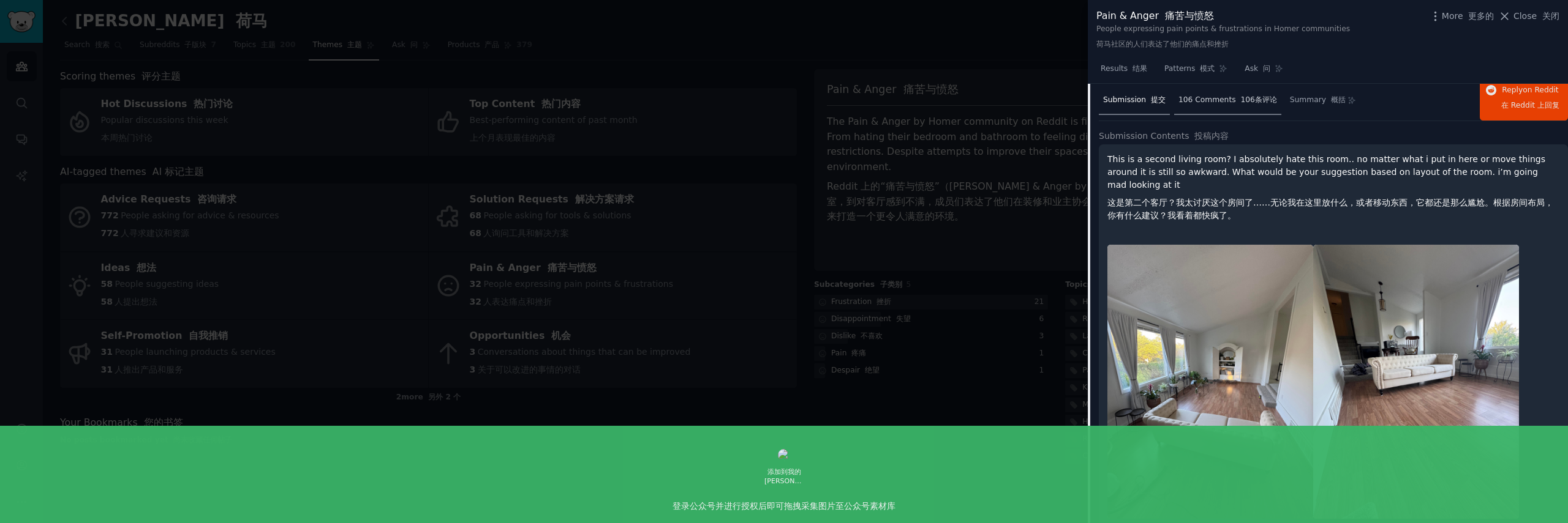
click at [1221, 106] on span "106 Comments 106条评论" at bounding box center [1228, 100] width 98 height 11
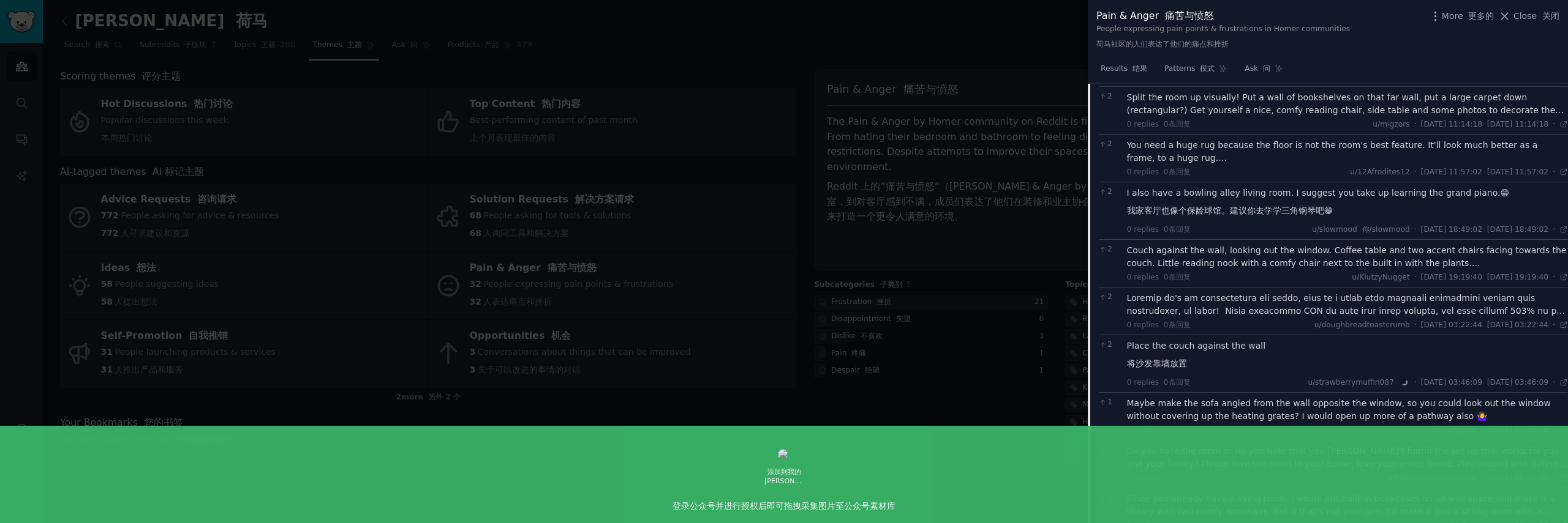
scroll to position [2085, 0]
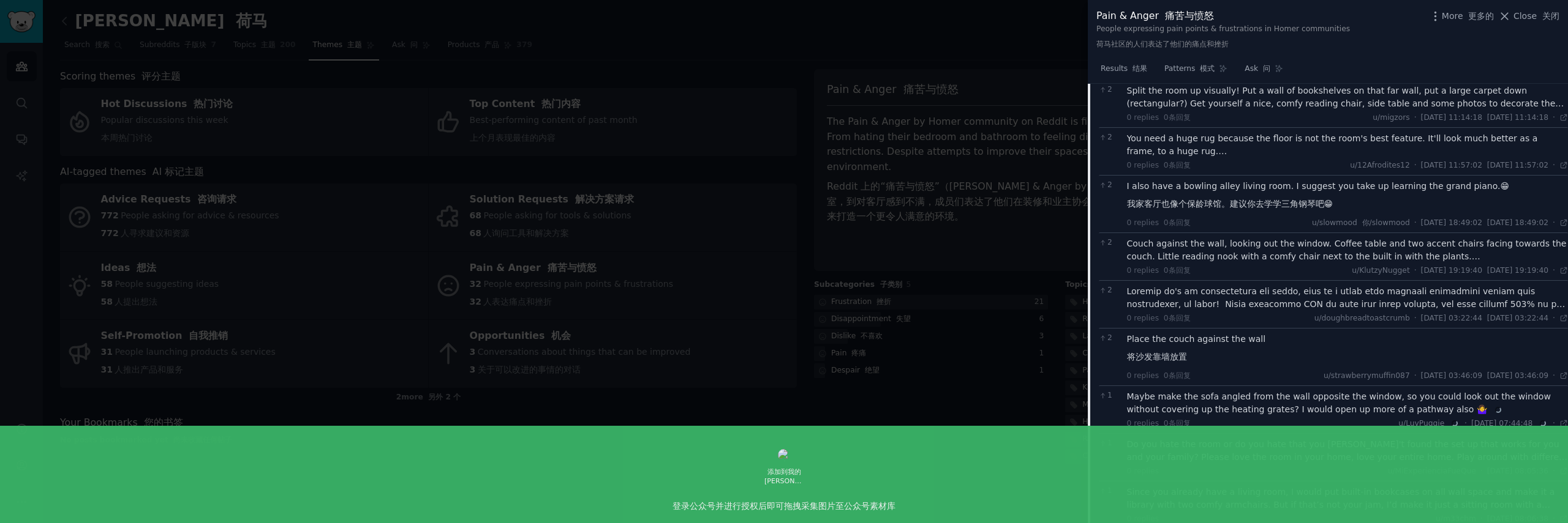
click at [889, 173] on div at bounding box center [784, 262] width 1568 height 523
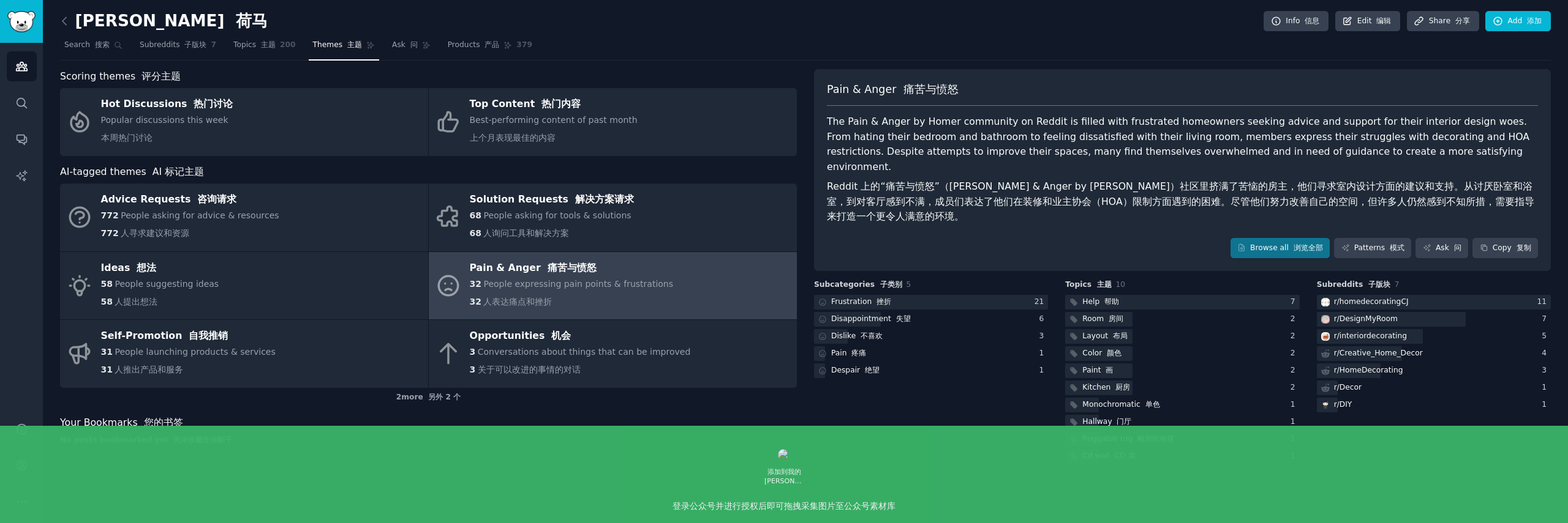
click at [1094, 180] on font "Reddit 上的“痛苦与愤怒”（[PERSON_NAME] & Anger by [PERSON_NAME]）社区里挤满了苦恼的房主，他们寻求室内设计方面的…" at bounding box center [1183, 202] width 711 height 46
click at [67, 21] on icon at bounding box center [64, 21] width 13 height 13
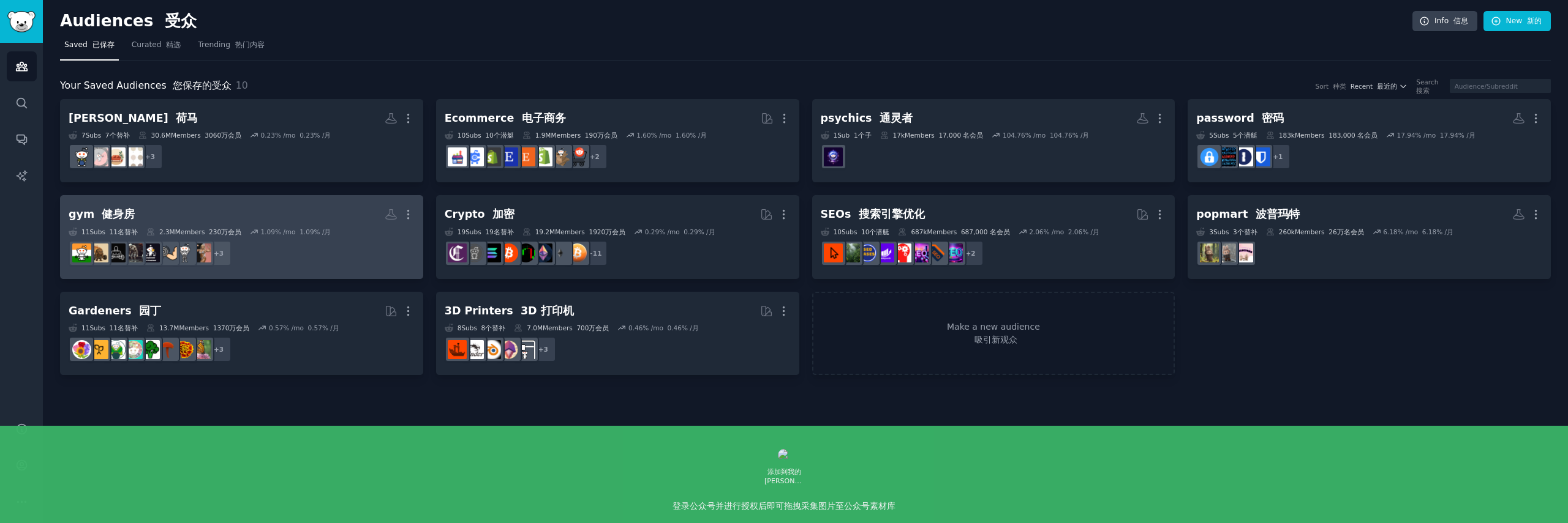
click at [346, 233] on div "11 Sub s 11名替补 2.3M Members 230万会员 1.09 % /mo 1.09% /月" at bounding box center [241, 232] width 346 height 9
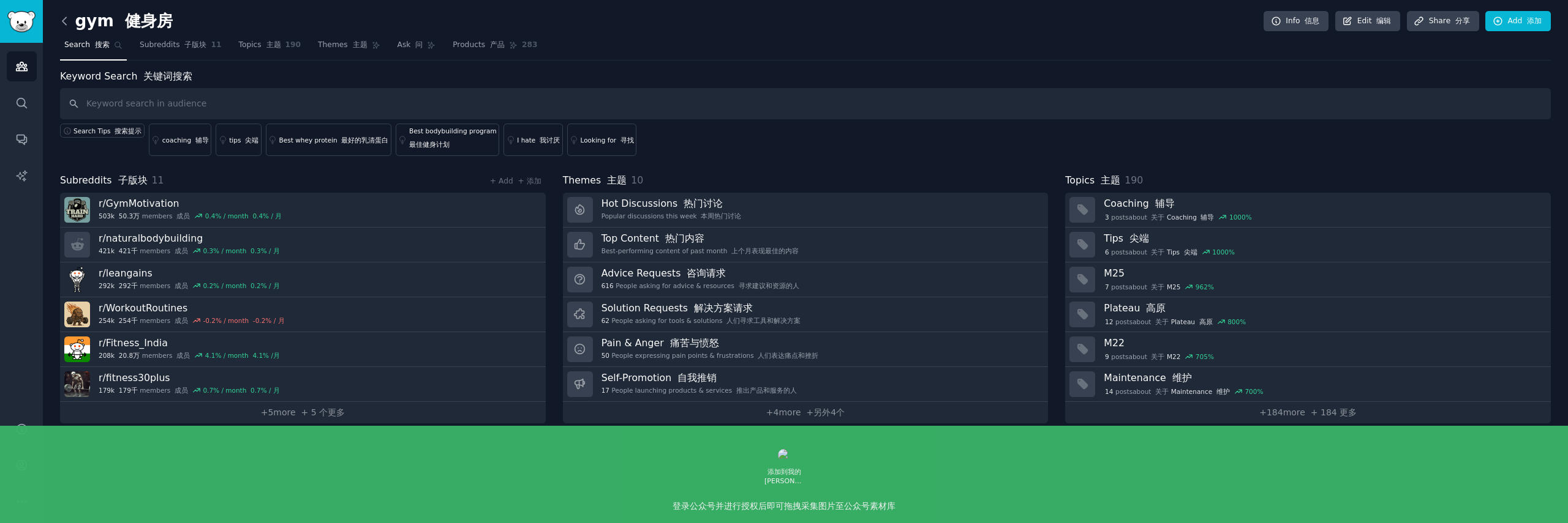
click at [67, 20] on icon at bounding box center [64, 21] width 13 height 13
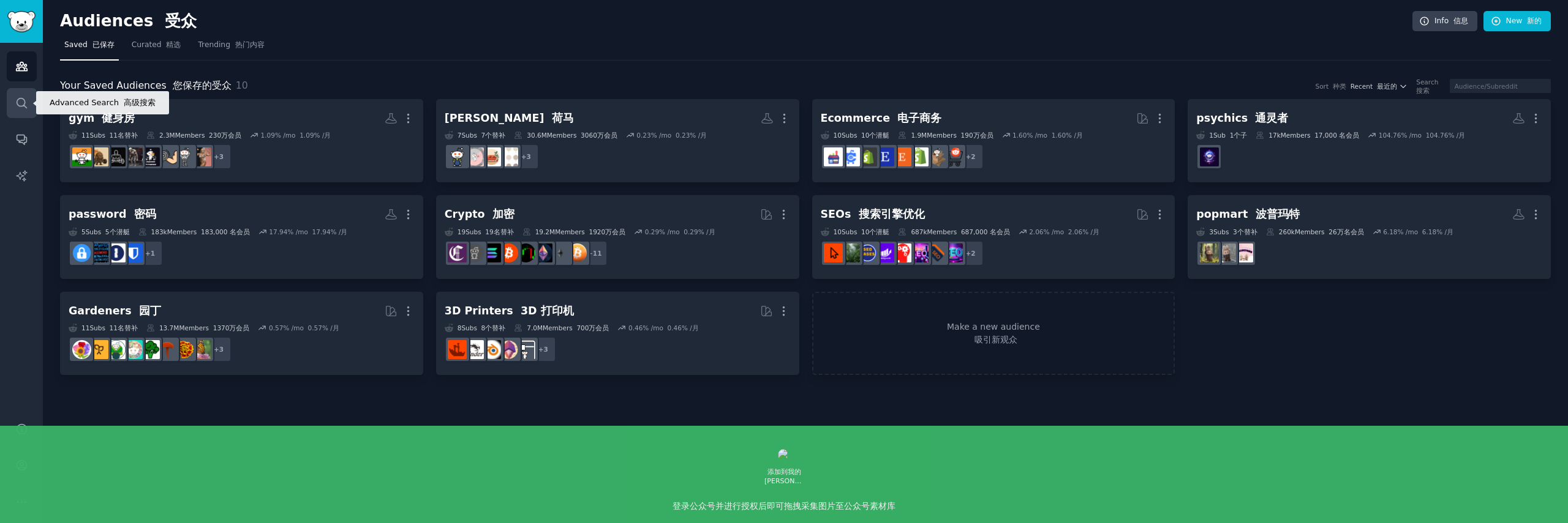
click at [26, 100] on icon "Sidebar" at bounding box center [22, 103] width 13 height 13
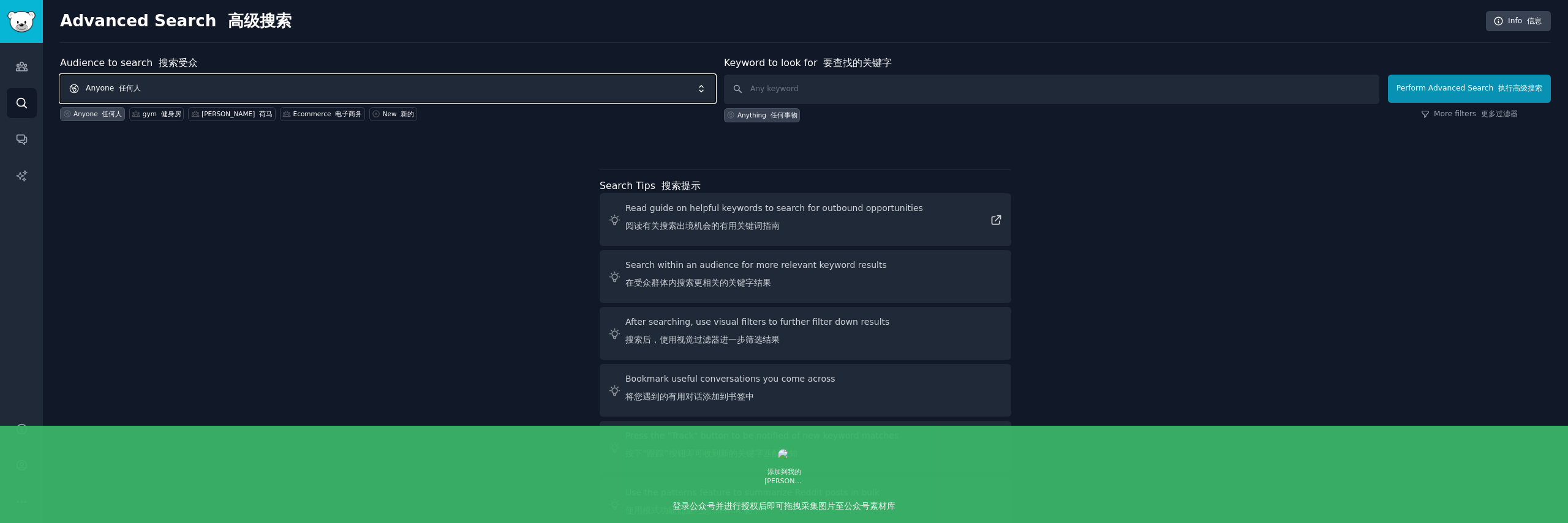
click at [347, 74] on span "Anyone 任何人" at bounding box center [387, 88] width 656 height 28
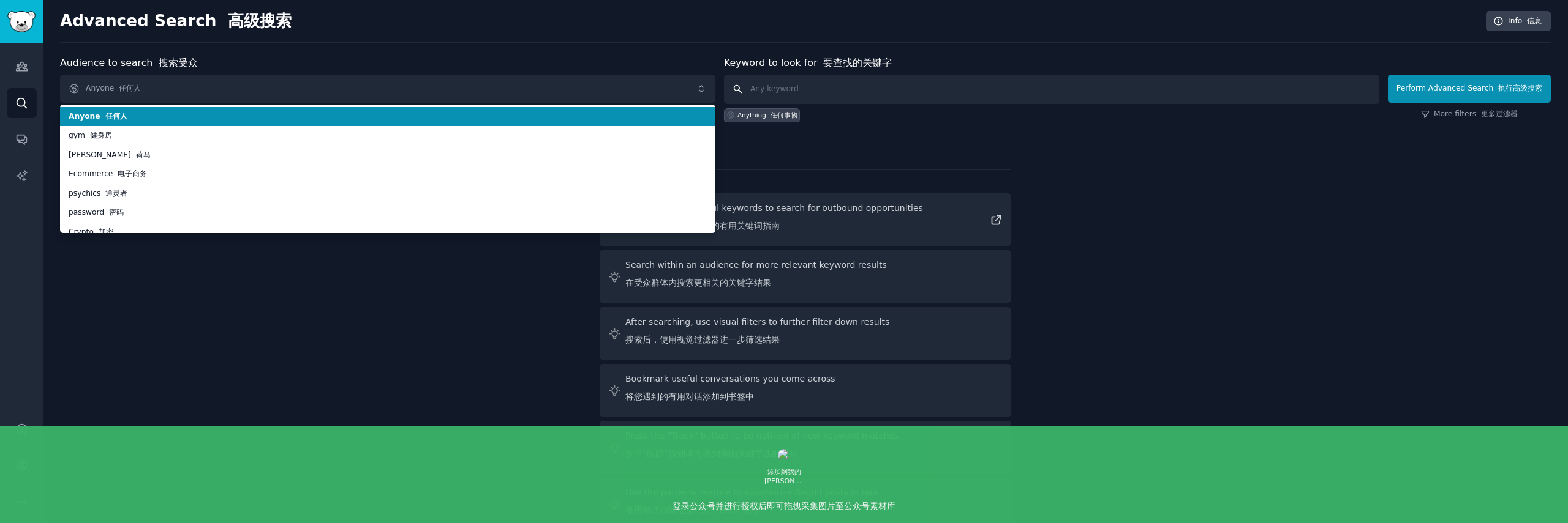
click at [884, 94] on input "text" at bounding box center [1051, 89] width 656 height 30
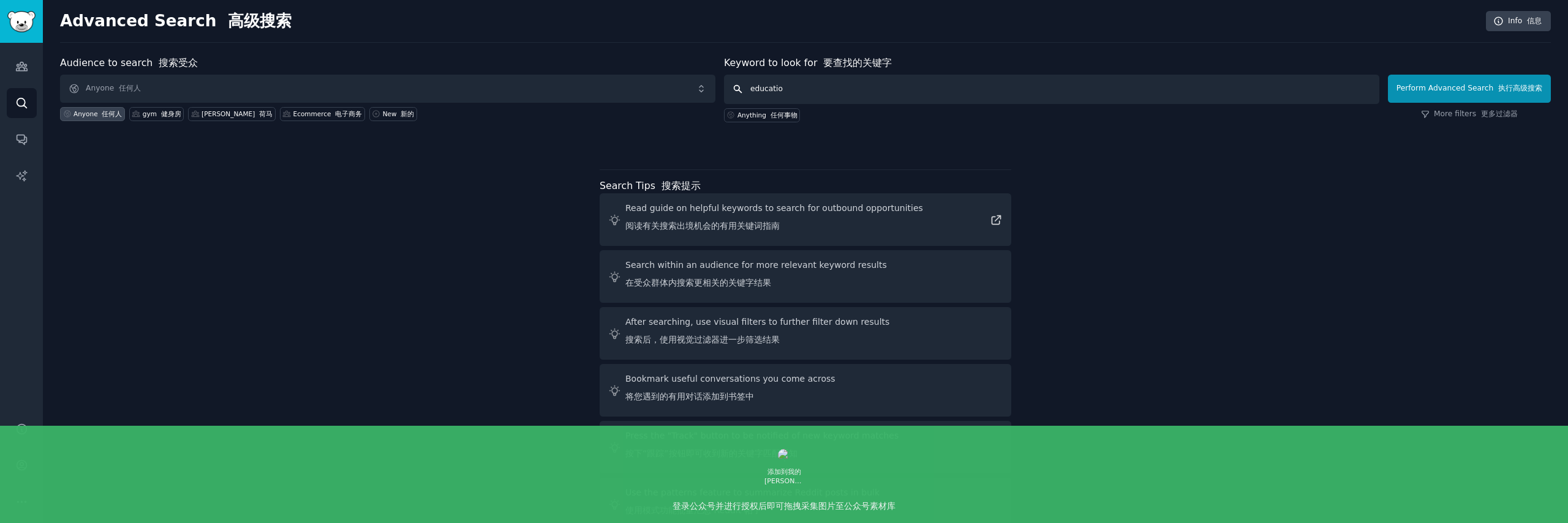
type input "education"
click button "Perform Advanced Search 执行高级搜索" at bounding box center [1469, 88] width 163 height 28
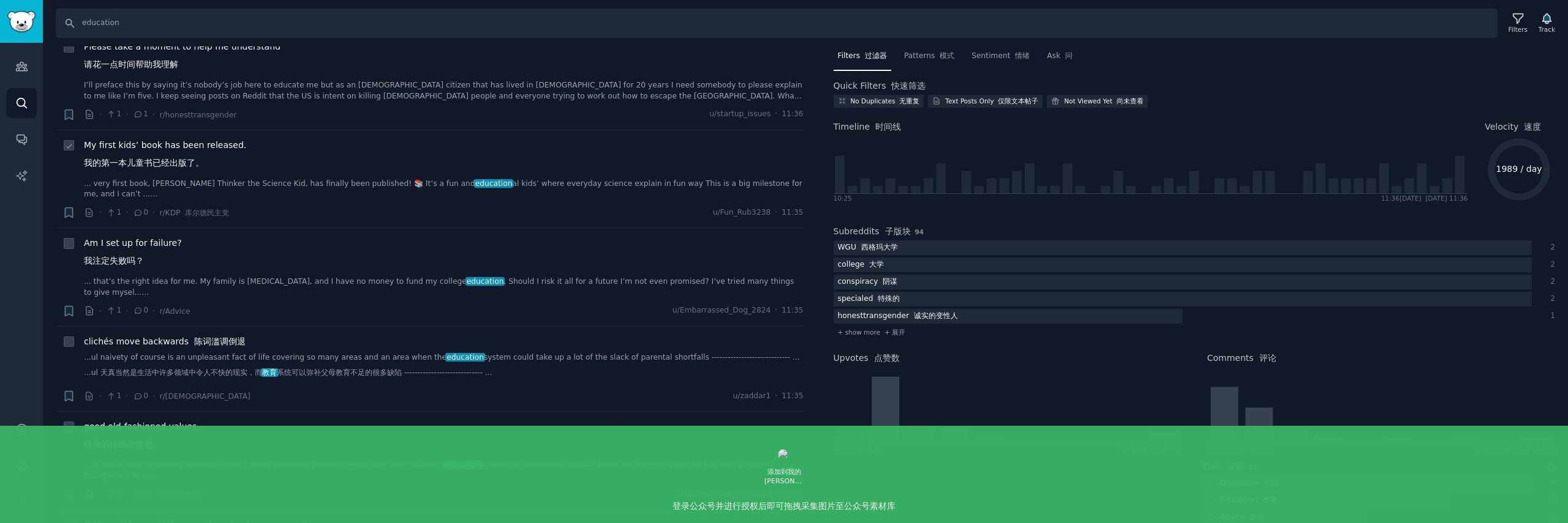
scroll to position [34, 0]
click at [221, 174] on div "My first kids’ book has been released. 我的第一本儿童书已经出版了。 ... very first book, [PER…" at bounding box center [444, 168] width 720 height 61
click at [202, 163] on font "我的第一本儿童书已经出版了。" at bounding box center [144, 163] width 120 height 10
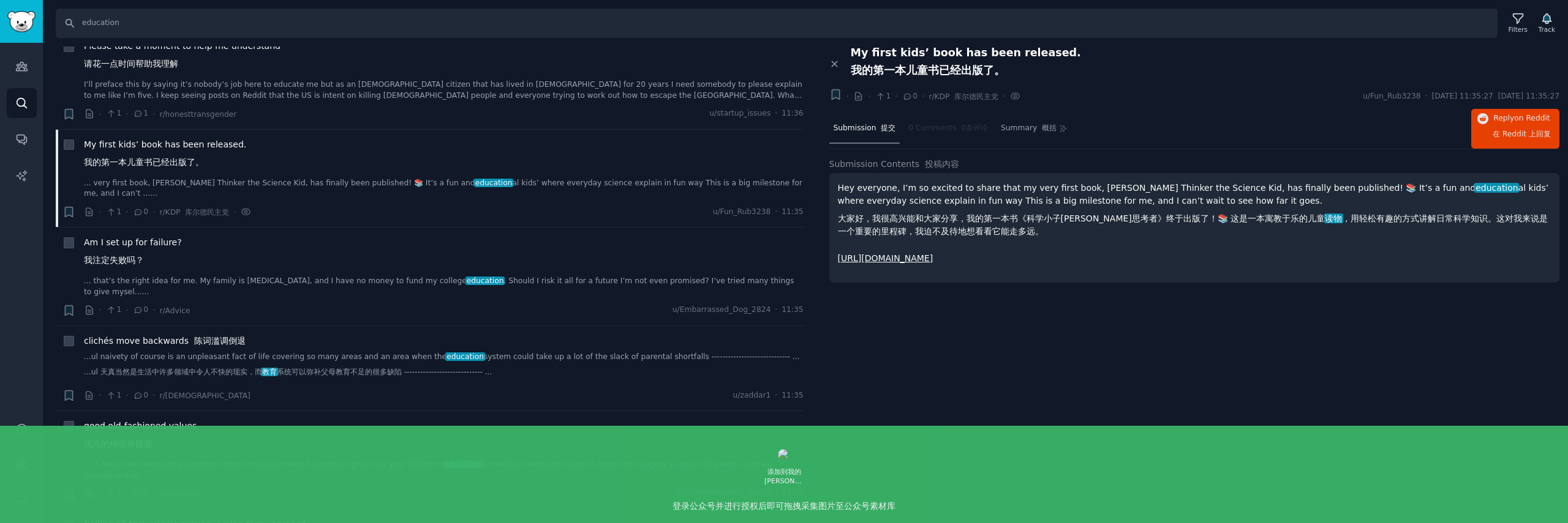
click at [1219, 212] on font "大家好，我很高兴能和大家分享，我的第一本书《科学小子[PERSON_NAME]思考者》终于出版了！📚 这是一本寓教于乐的儿童 读物 ，用轻松有趣的方式讲解日常…" at bounding box center [1194, 225] width 714 height 26
click at [1358, 222] on font "大家好，我很高兴能和大家分享，我的第一本书《科学小子[PERSON_NAME]思考者》终于出版了！📚 这是一本寓教于乐的儿童 读物 ，用轻松有趣的方式讲解日常…" at bounding box center [1193, 225] width 711 height 22
click at [933, 203] on p "Hey everyone, I’m so excited to share that my very first book, [PERSON_NAME] Th…" at bounding box center [1194, 212] width 714 height 61
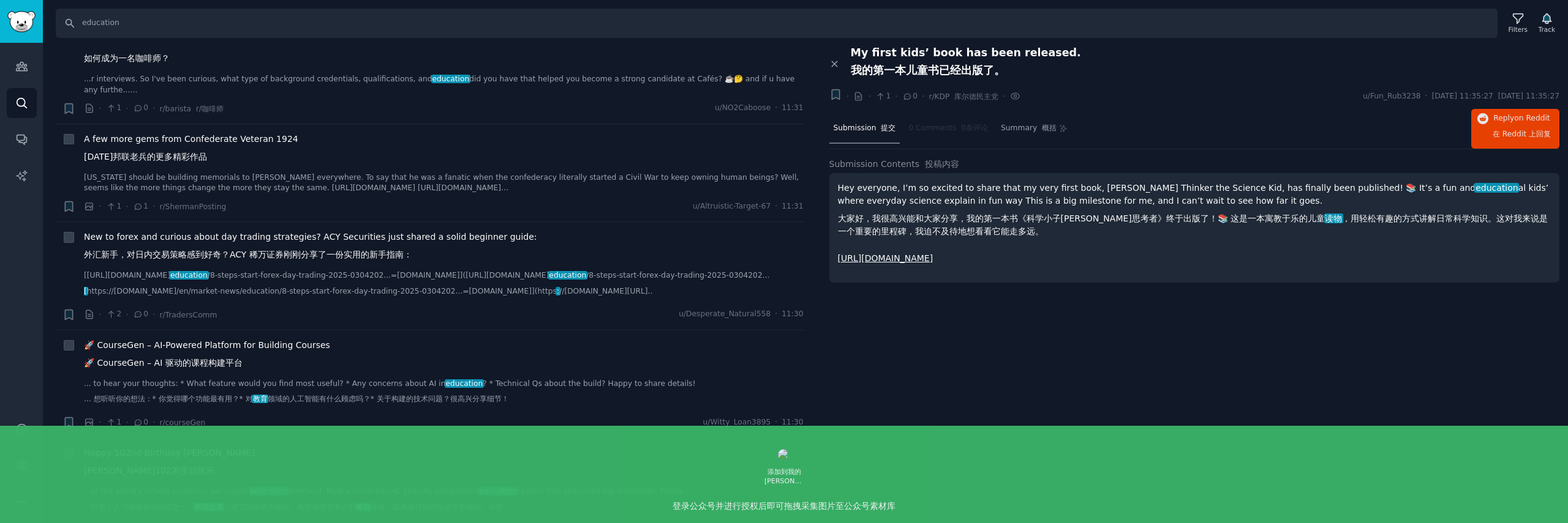
scroll to position [869, 0]
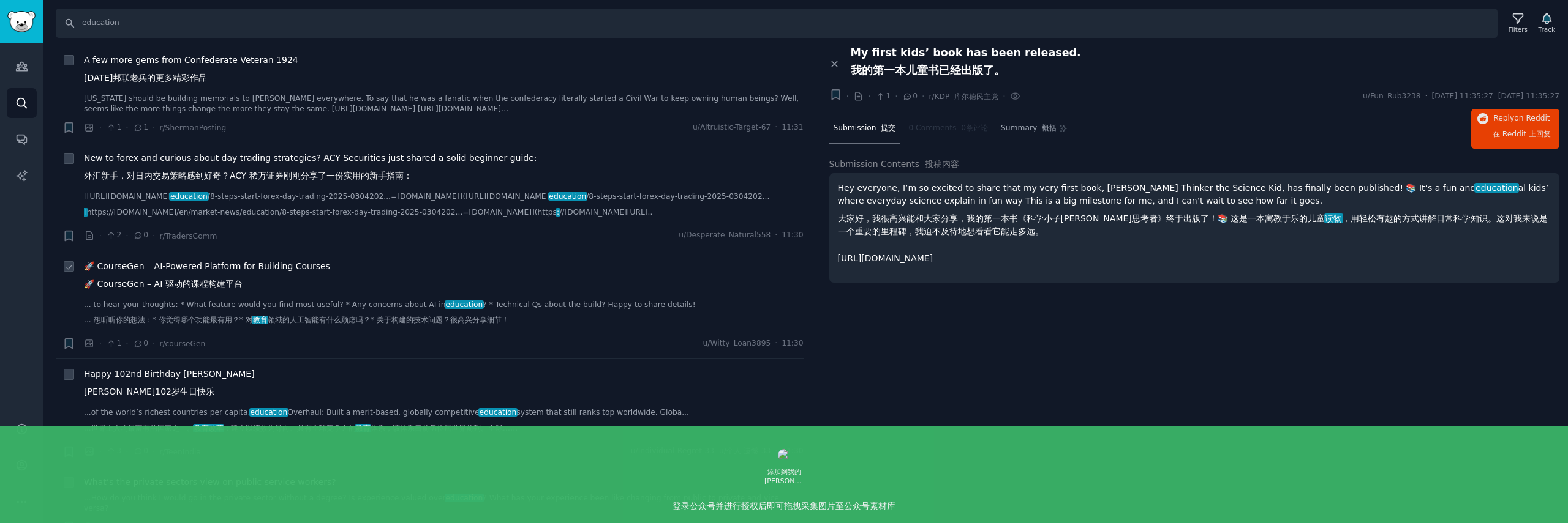
click at [247, 295] on span "🚀 CourseGen – AI-Powered Platform for Building Courses 🚀 CourseGen – AI 驱动的课程构建…" at bounding box center [207, 277] width 247 height 35
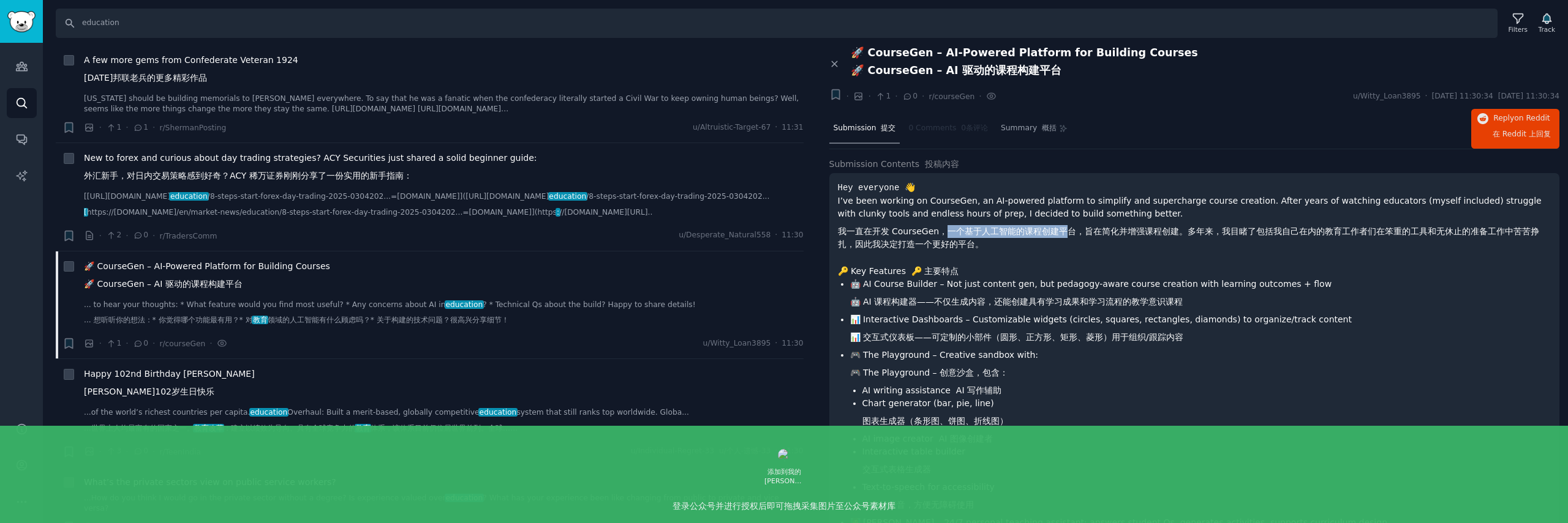
drag, startPoint x: 944, startPoint y: 230, endPoint x: 1067, endPoint y: 230, distance: 123.0
click at [1067, 230] on font "我一直在开发 CourseGen，一个基于人工智能的课程创建平台，旨在简化并增强课程创建。多年来，我目睹了包括我自己在内的教育工作者们在笨重的工具和无休止的准…" at bounding box center [1188, 237] width 702 height 22
click at [1097, 230] on font "我一直在开发 CourseGen，一个基于人工智能的课程创建平台，旨在简化并增强课程创建。多年来，我目睹了包括我自己在内的教育工作者们在笨重的工具和无休止的准…" at bounding box center [1188, 237] width 702 height 22
click at [1223, 231] on font "我一直在开发 CourseGen，一个基于人工智能的课程创建平台，旨在简化并增强课程创建。多年来，我目睹了包括我自己在内的教育工作者们在笨重的工具和无休止的准…" at bounding box center [1188, 237] width 702 height 22
click at [1197, 233] on font "我一直在开发 CourseGen，一个基于人工智能的课程创建平台，旨在简化并增强课程创建。多年来，我目睹了包括我自己在内的教育工作者们在笨重的工具和无休止的准…" at bounding box center [1188, 237] width 702 height 22
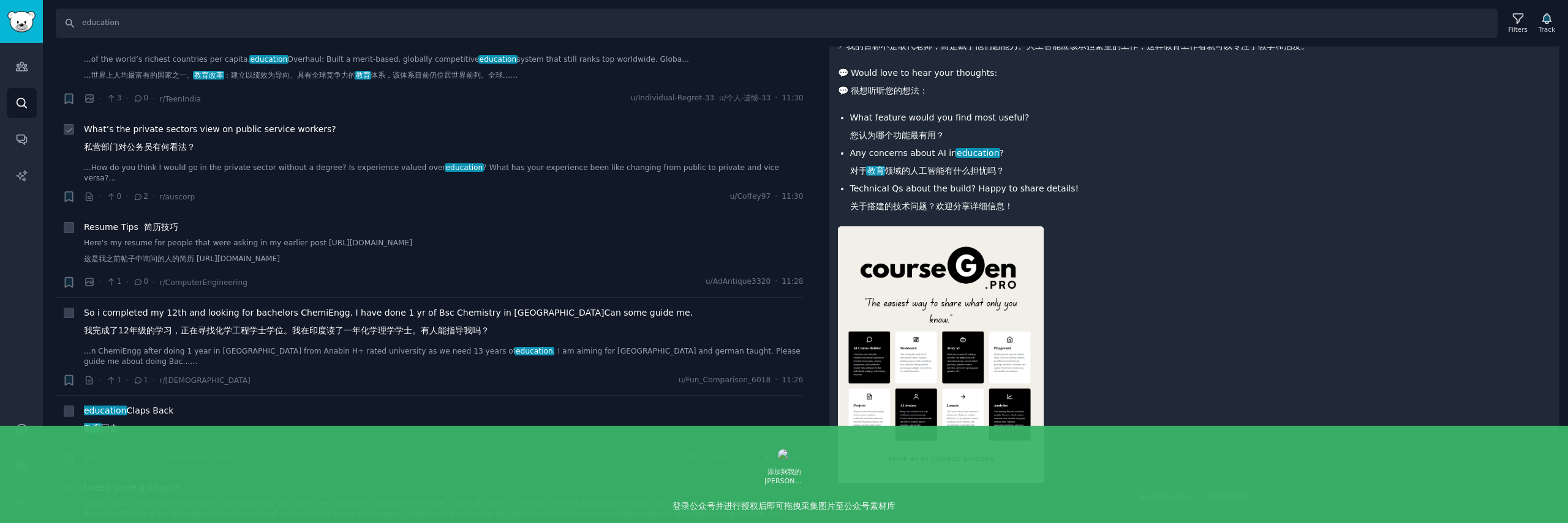
scroll to position [1223, 0]
click at [20, 24] on img "Sidebar" at bounding box center [21, 22] width 28 height 22
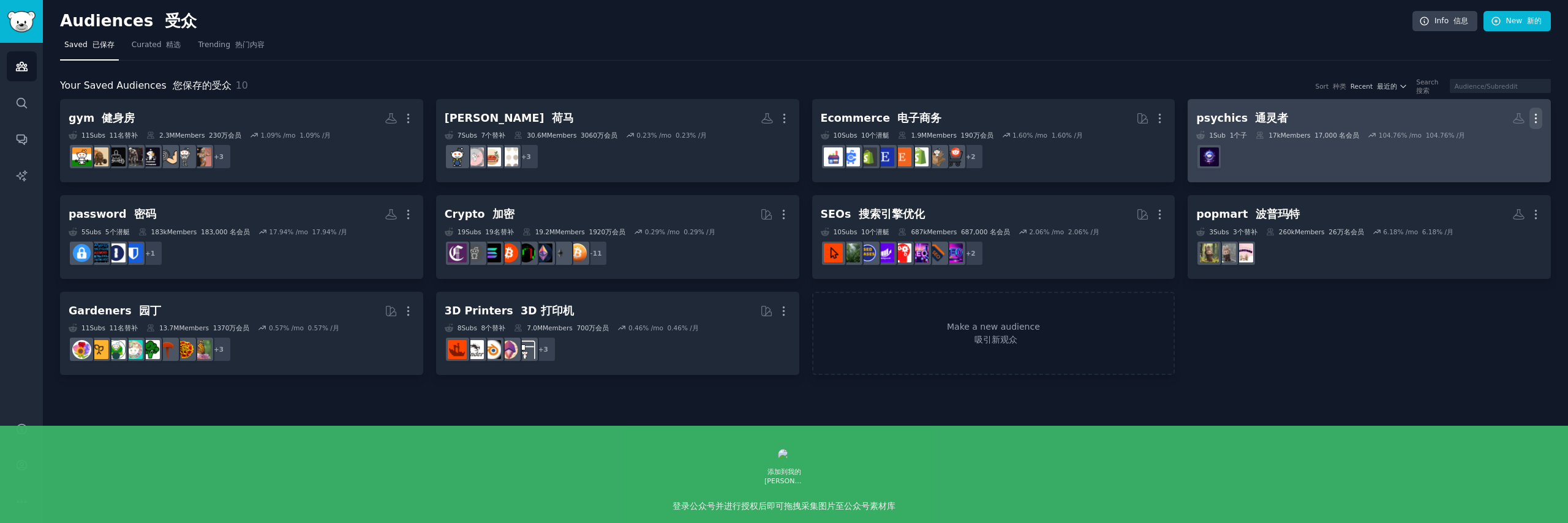
click at [1538, 118] on icon "button" at bounding box center [1536, 118] width 13 height 13
click at [1499, 167] on font "删除" at bounding box center [1491, 170] width 17 height 10
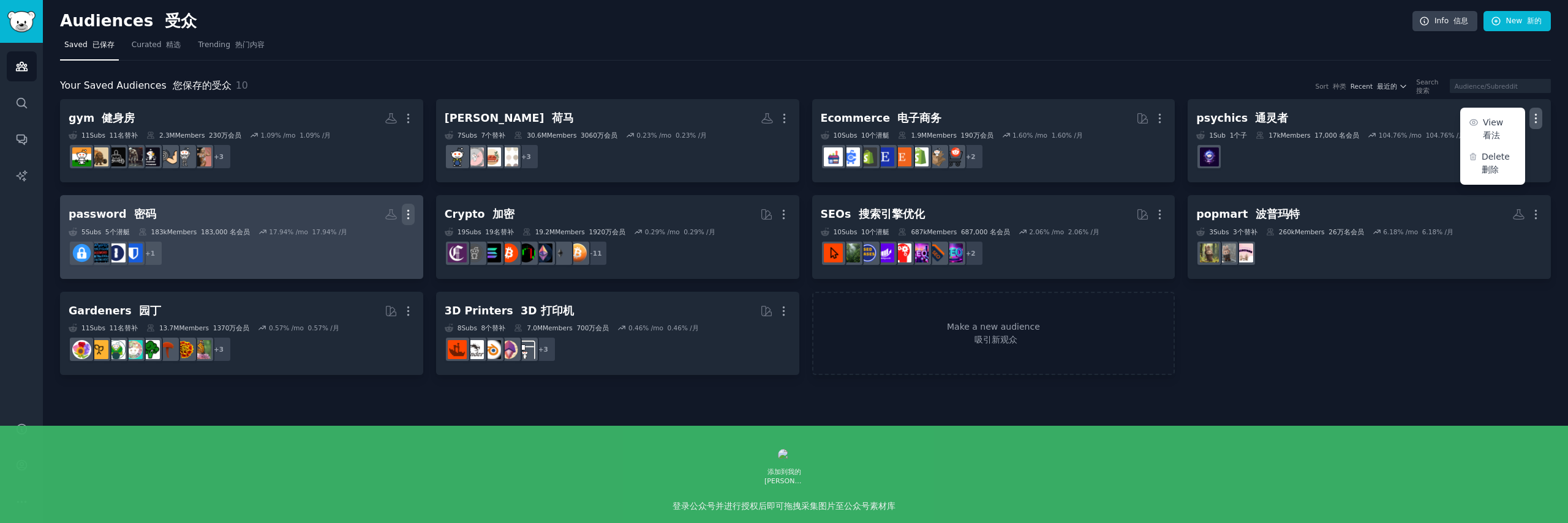
click at [406, 214] on icon "button" at bounding box center [408, 215] width 13 height 13
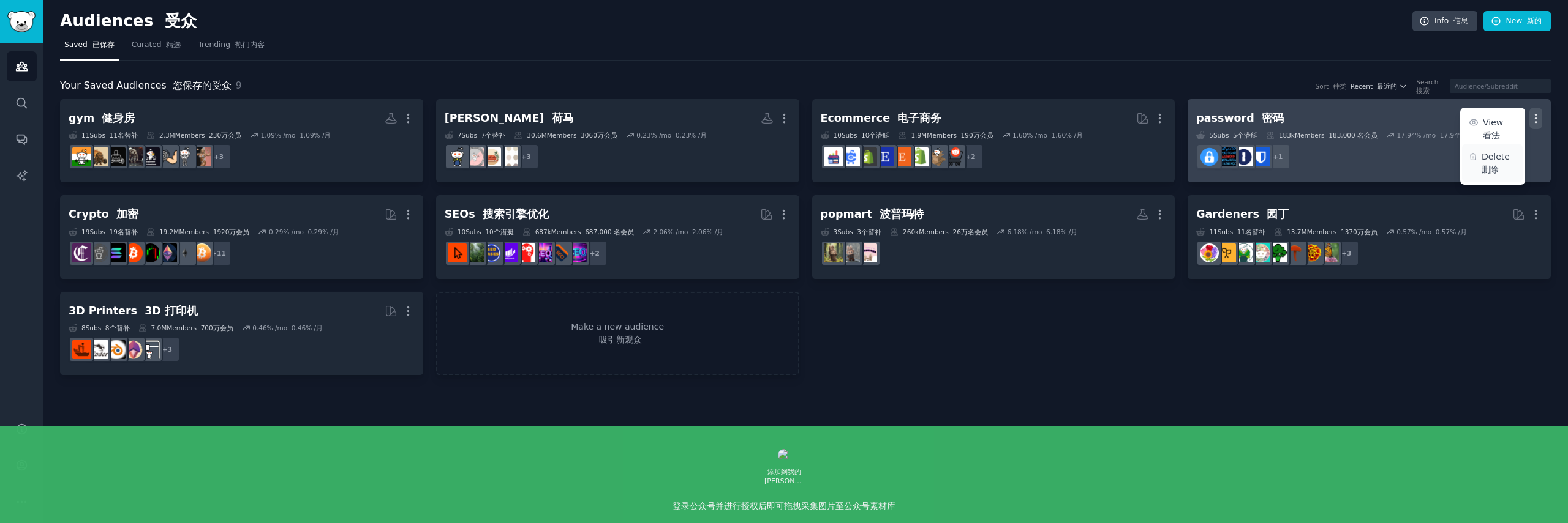
click at [1494, 174] on font "删除" at bounding box center [1491, 170] width 17 height 10
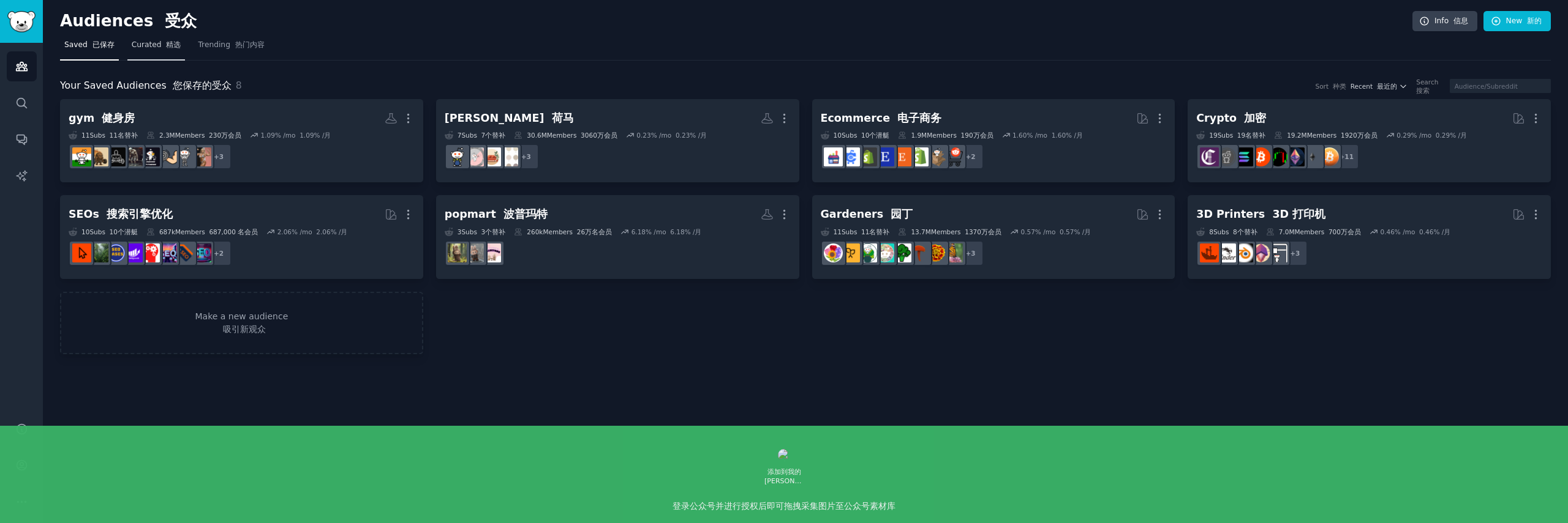
click at [151, 46] on span "Curated 精选" at bounding box center [156, 45] width 50 height 11
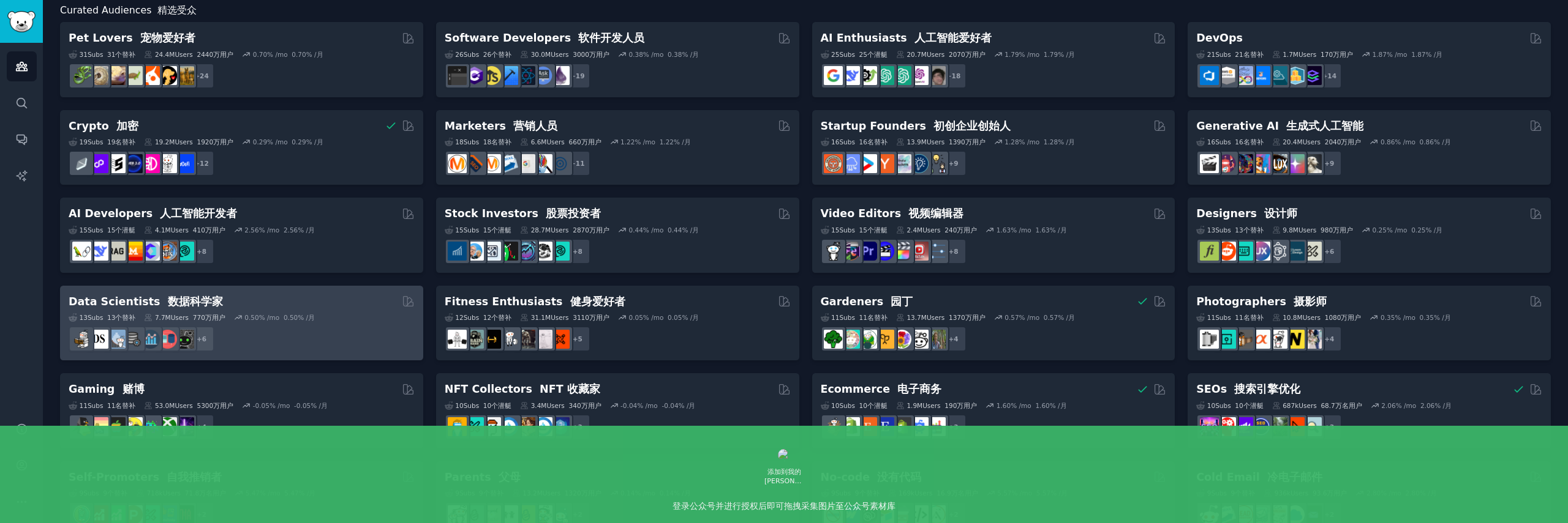
scroll to position [133, 0]
